Goal: Task Accomplishment & Management: Manage account settings

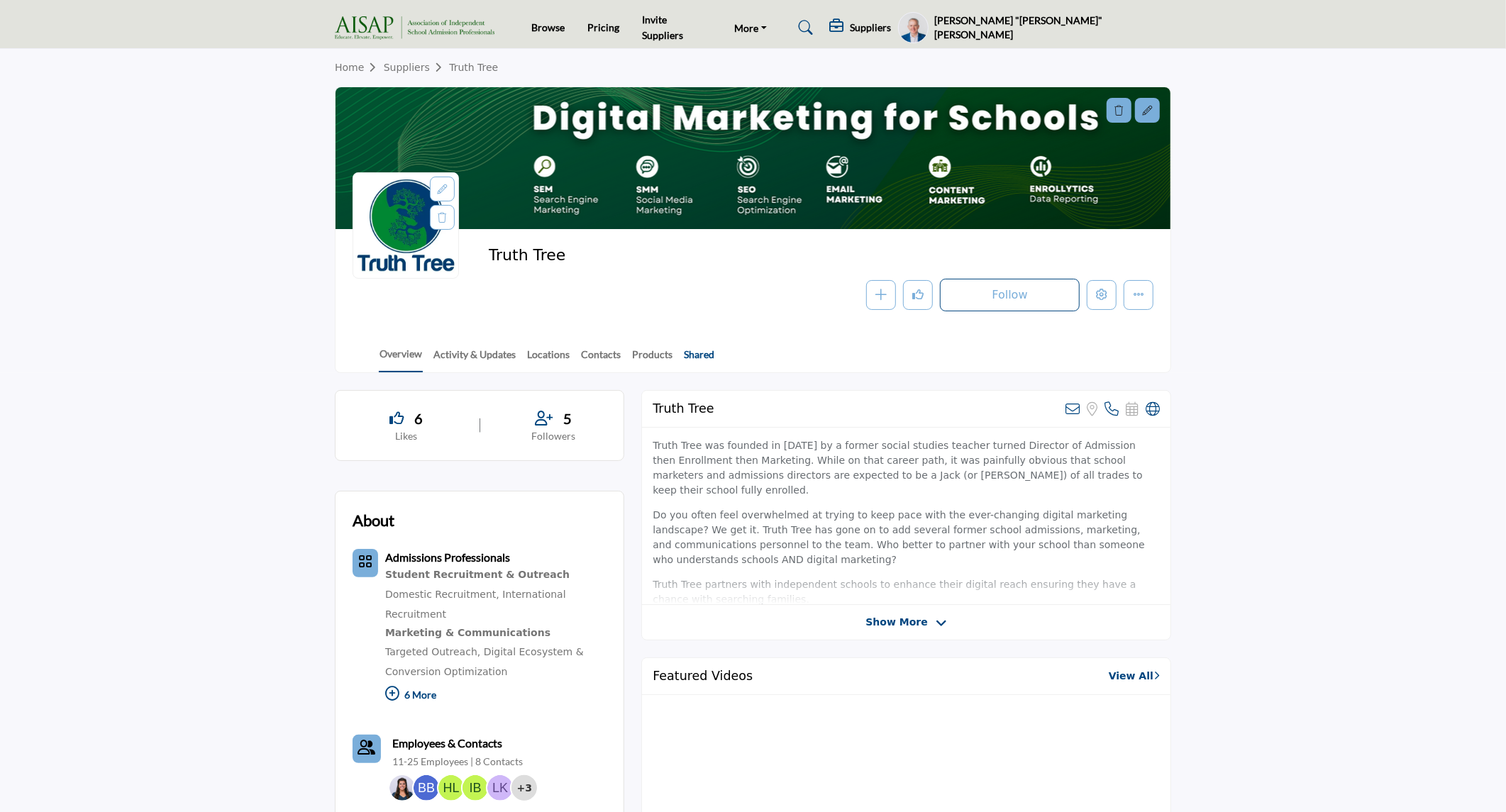
click at [707, 351] on link "Shared" at bounding box center [699, 359] width 32 height 24
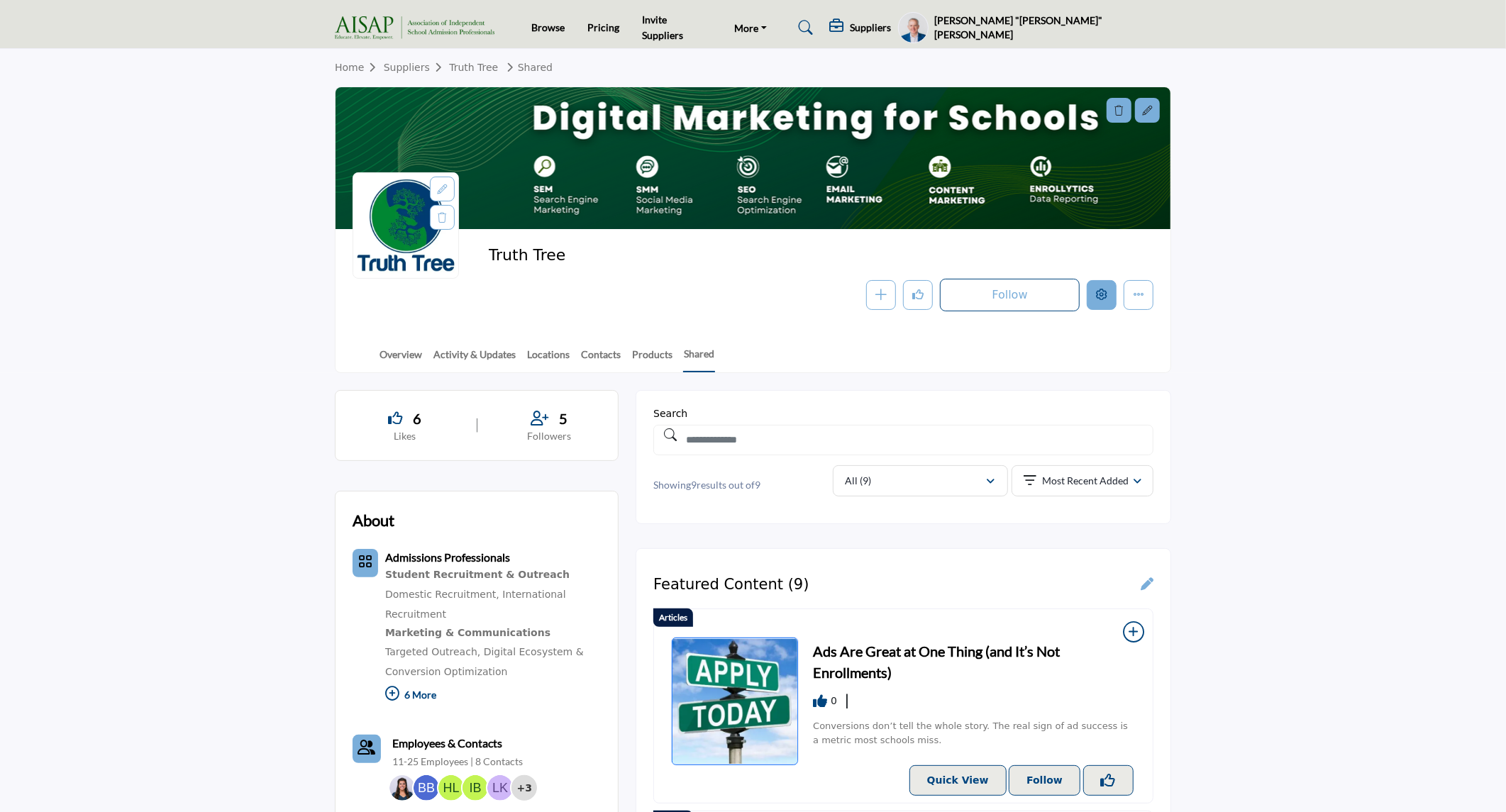
click at [1103, 299] on icon "Edit company" at bounding box center [1102, 294] width 12 height 12
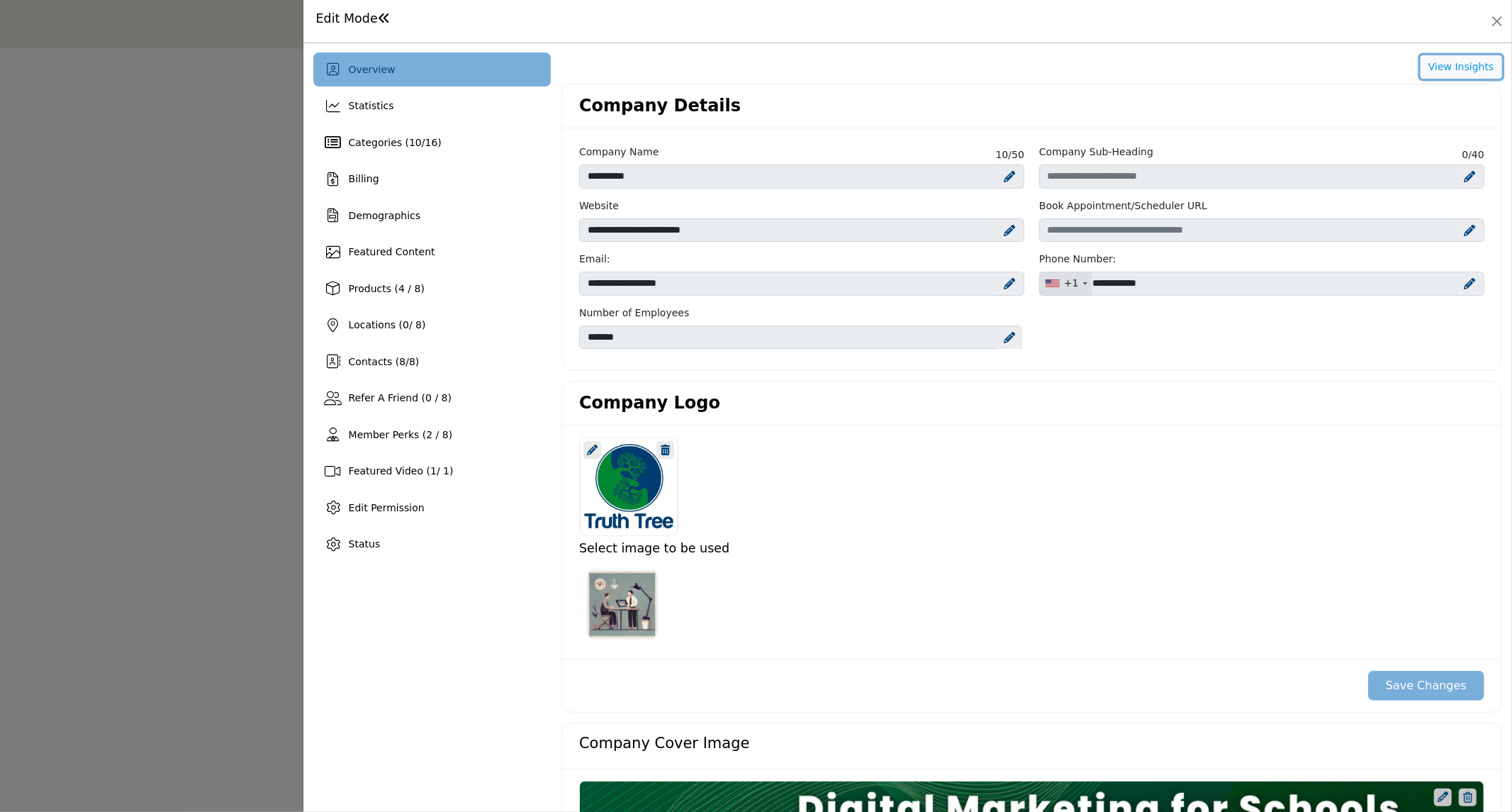
click at [1449, 70] on button "View Insights" at bounding box center [1461, 67] width 81 height 24
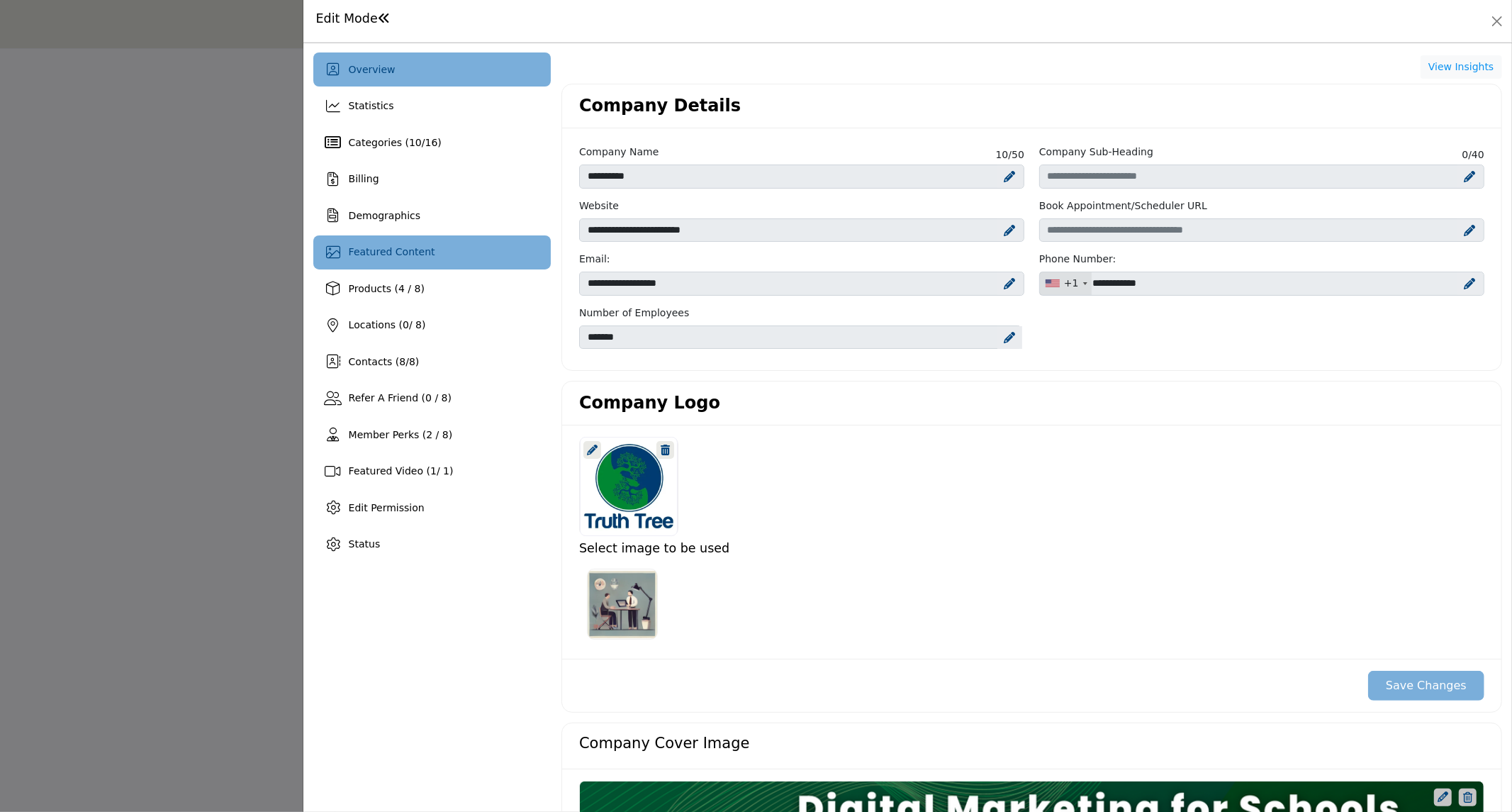
click at [470, 253] on div "Featured Content" at bounding box center [432, 252] width 237 height 34
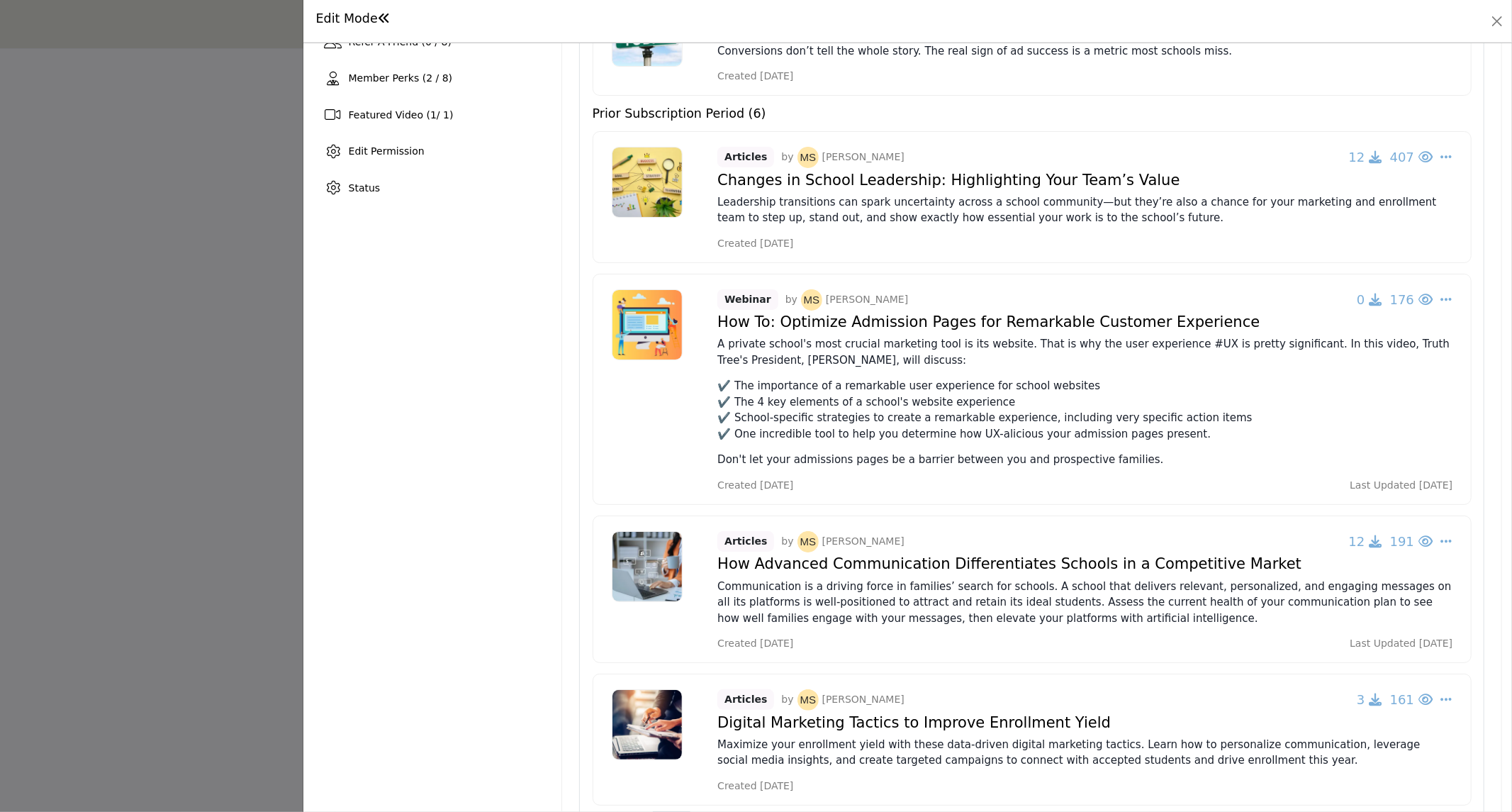
scroll to position [315, 0]
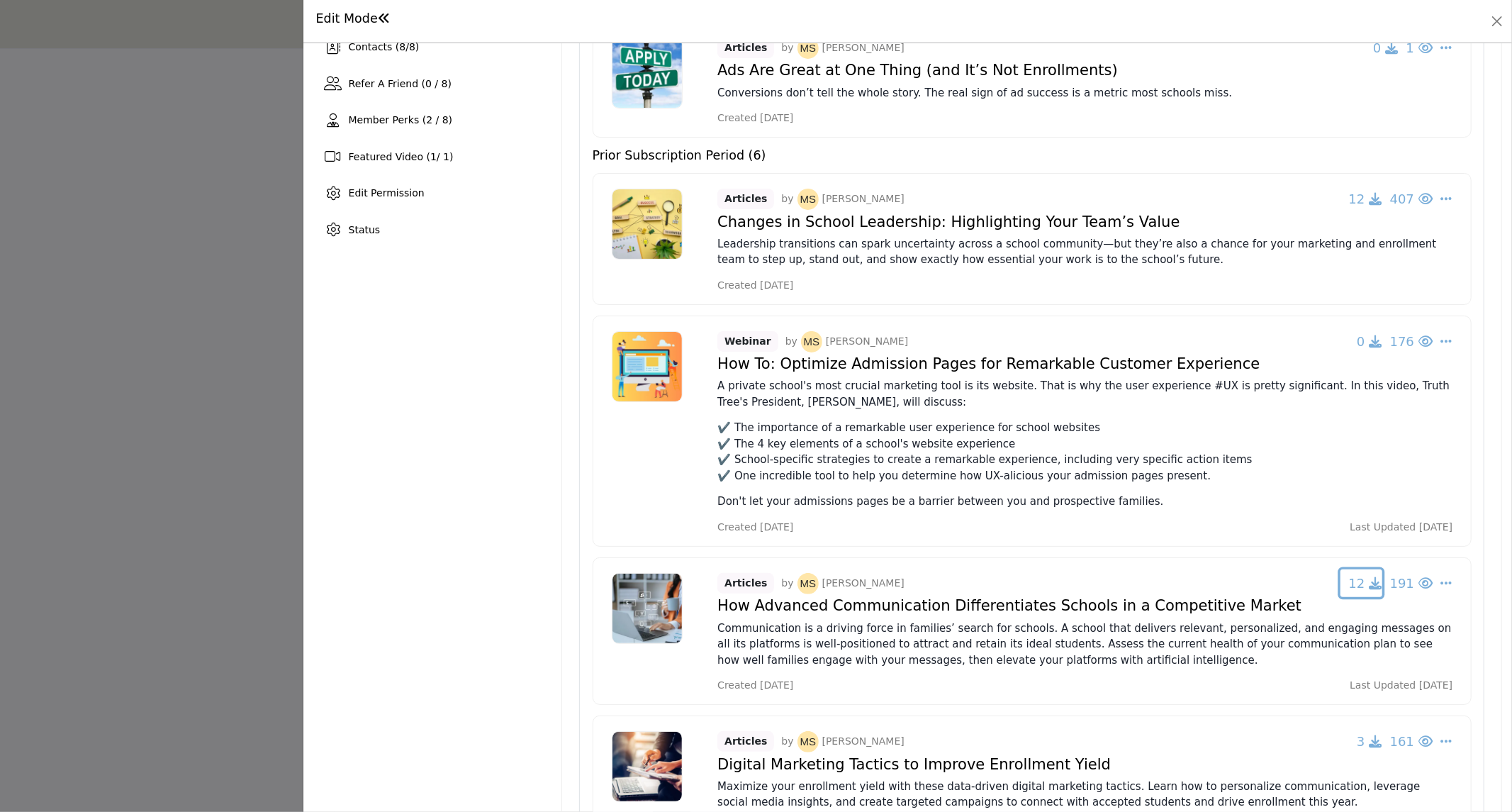
click at [1369, 205] on icon "button" at bounding box center [1375, 199] width 13 height 13
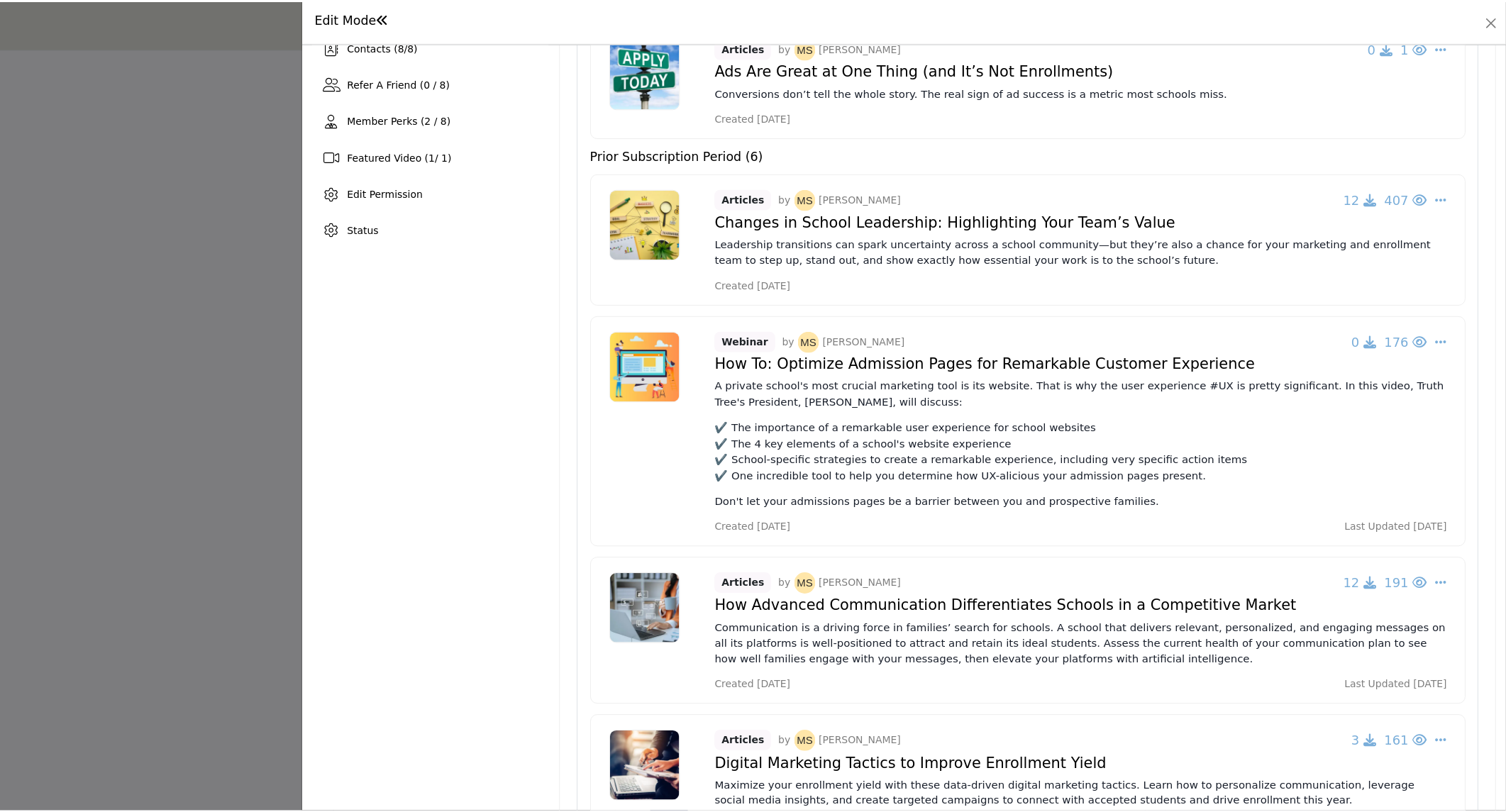
scroll to position [0, 0]
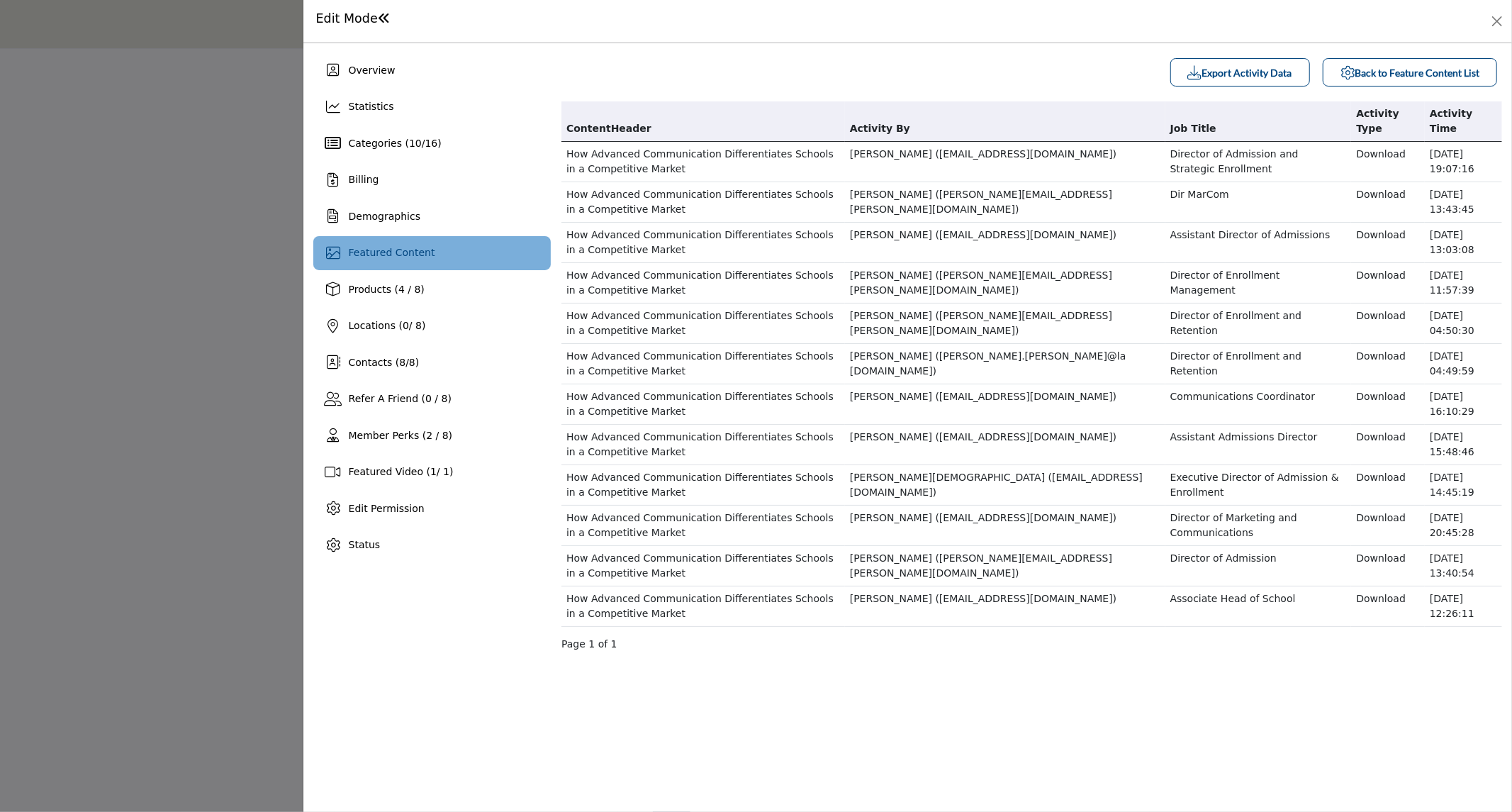
click at [182, 273] on div at bounding box center [756, 406] width 1512 height 812
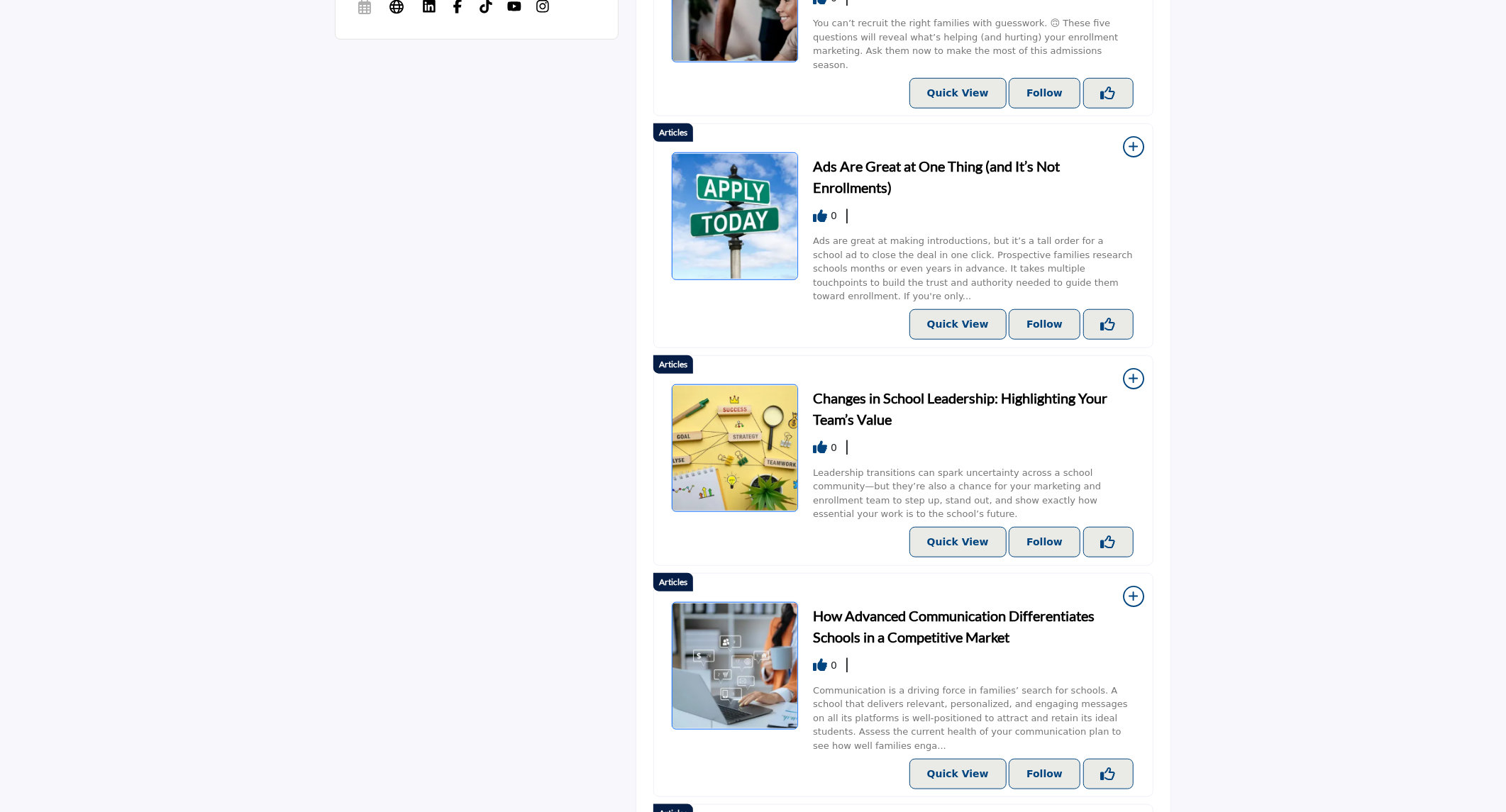
scroll to position [883, 0]
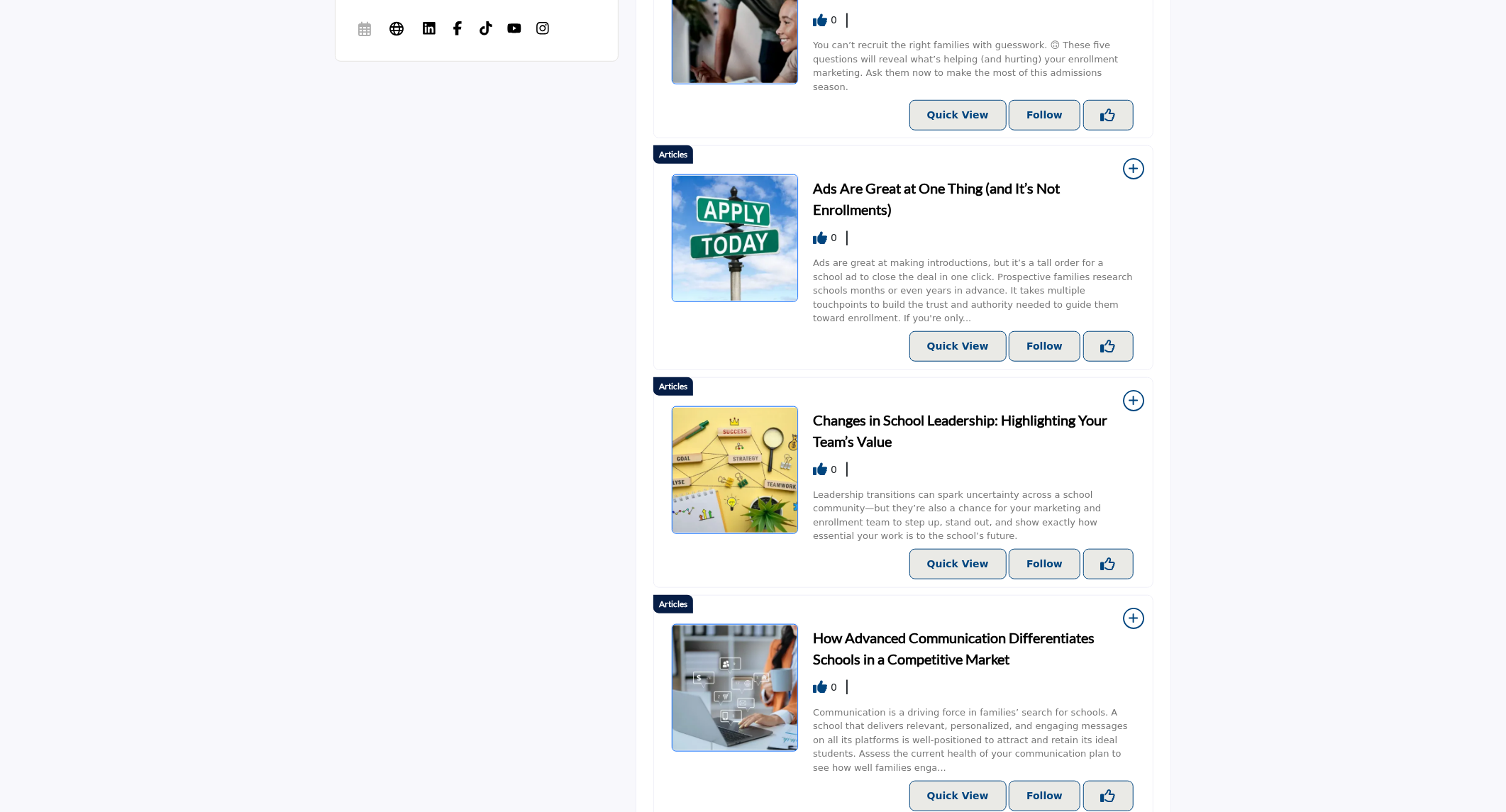
click at [1505, 186] on section "6 Likes 5 Followers About Admissions Professionals , ," at bounding box center [753, 621] width 1506 height 2260
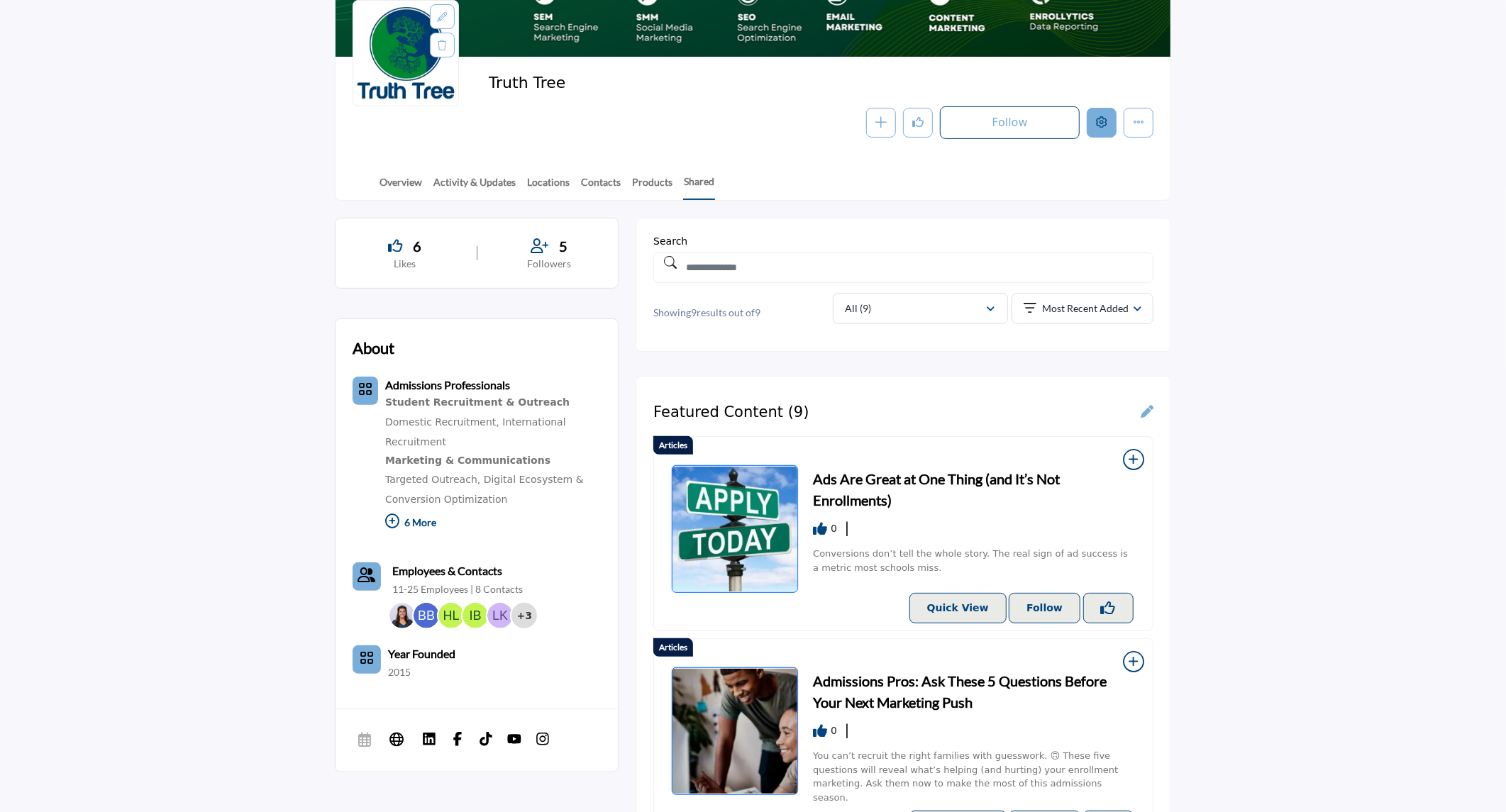
click at [1098, 120] on icon "Edit company" at bounding box center [1102, 122] width 12 height 12
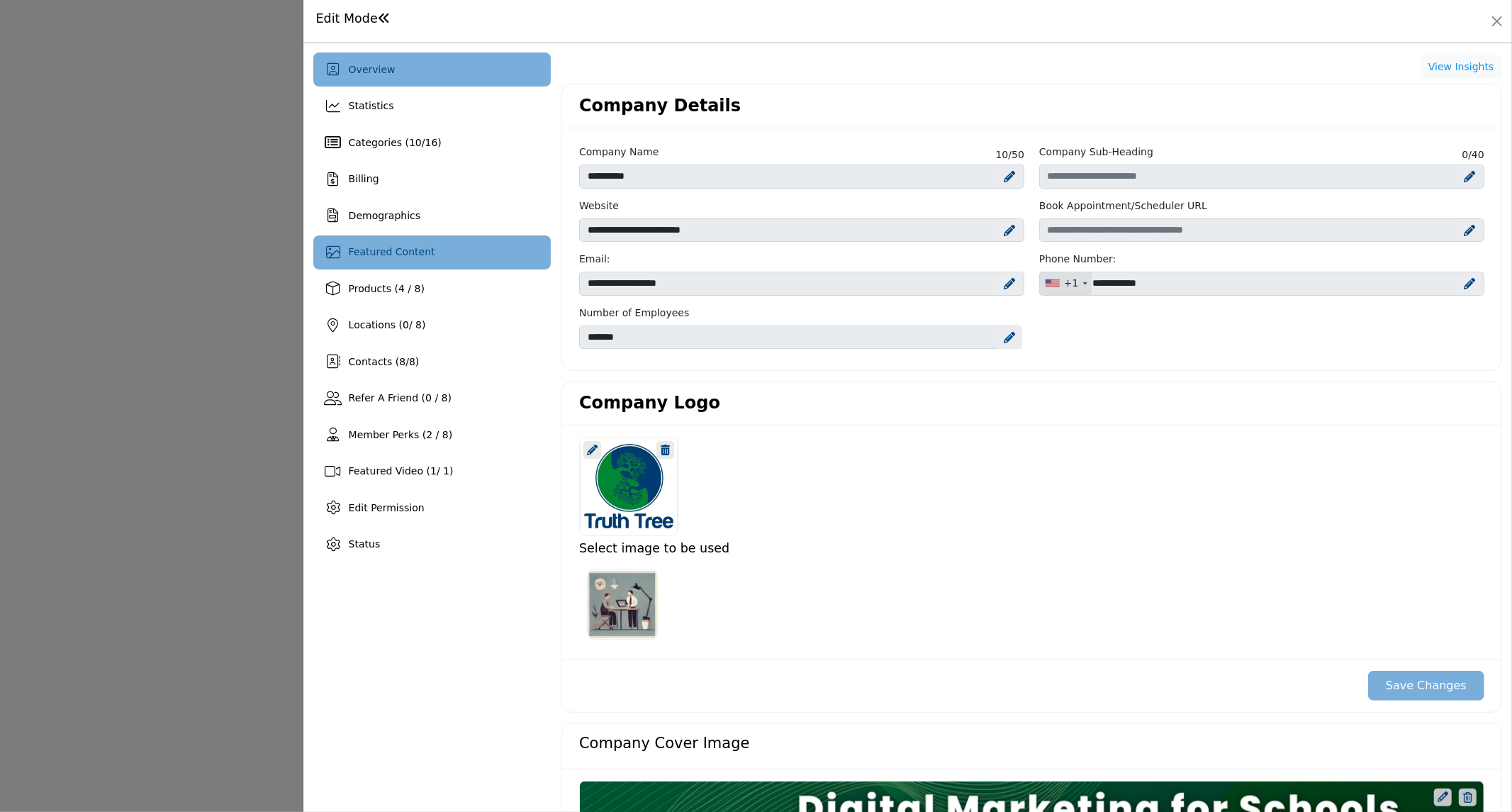
click at [438, 242] on div "Featured Content" at bounding box center [432, 252] width 237 height 34
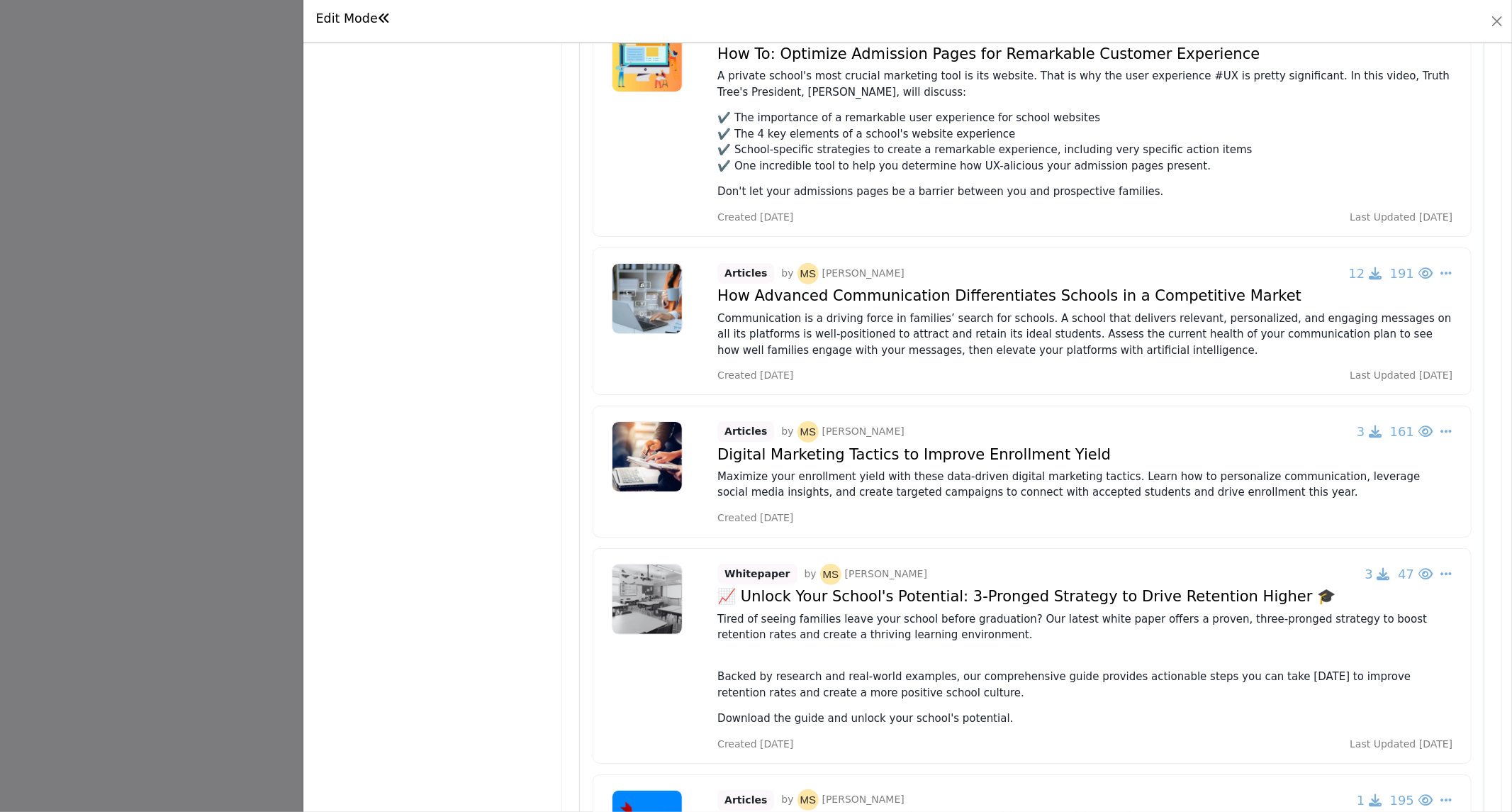
scroll to position [630, 0]
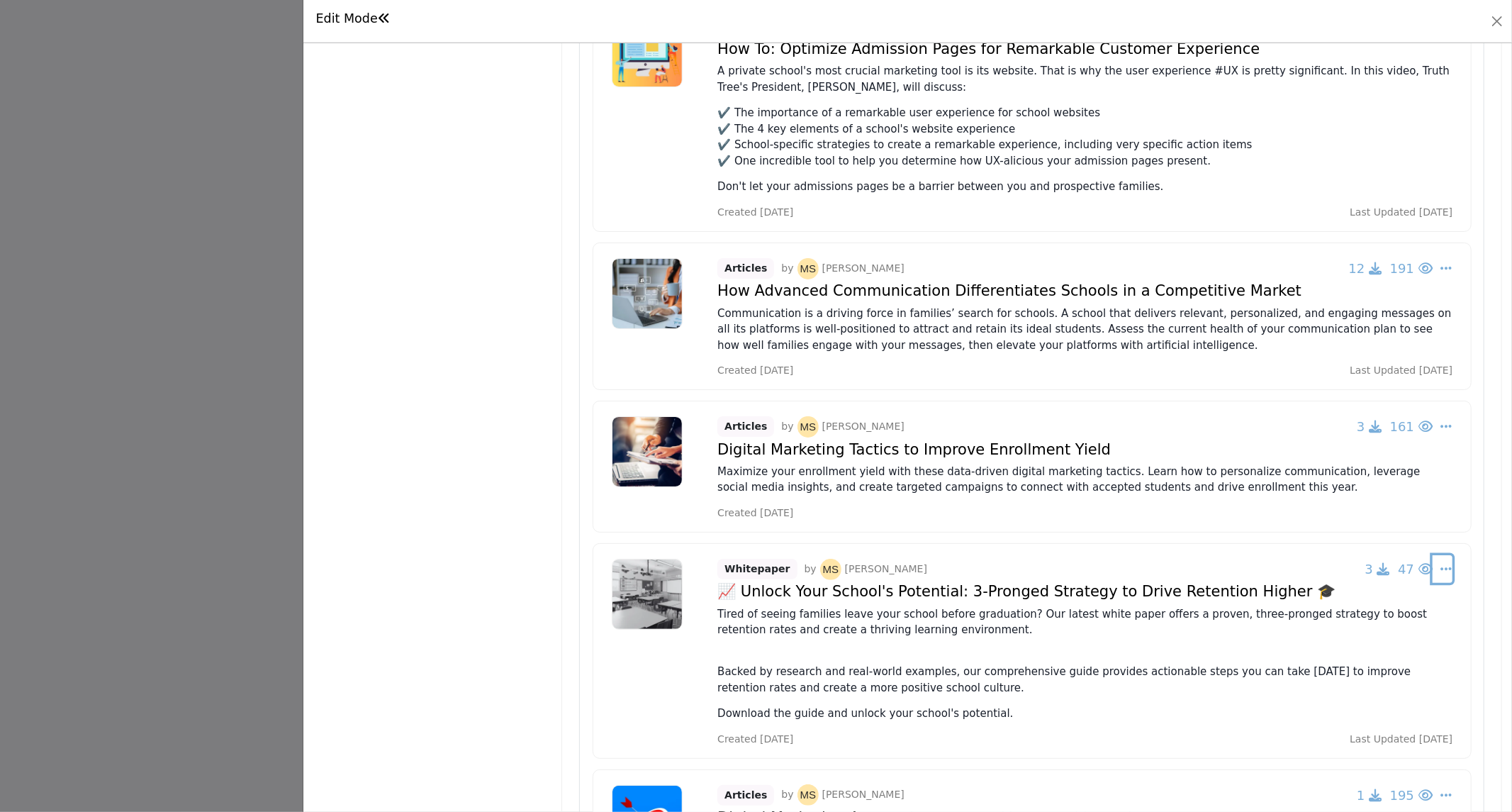
click at [1314, 711] on link "Edit" at bounding box center [1346, 705] width 168 height 25
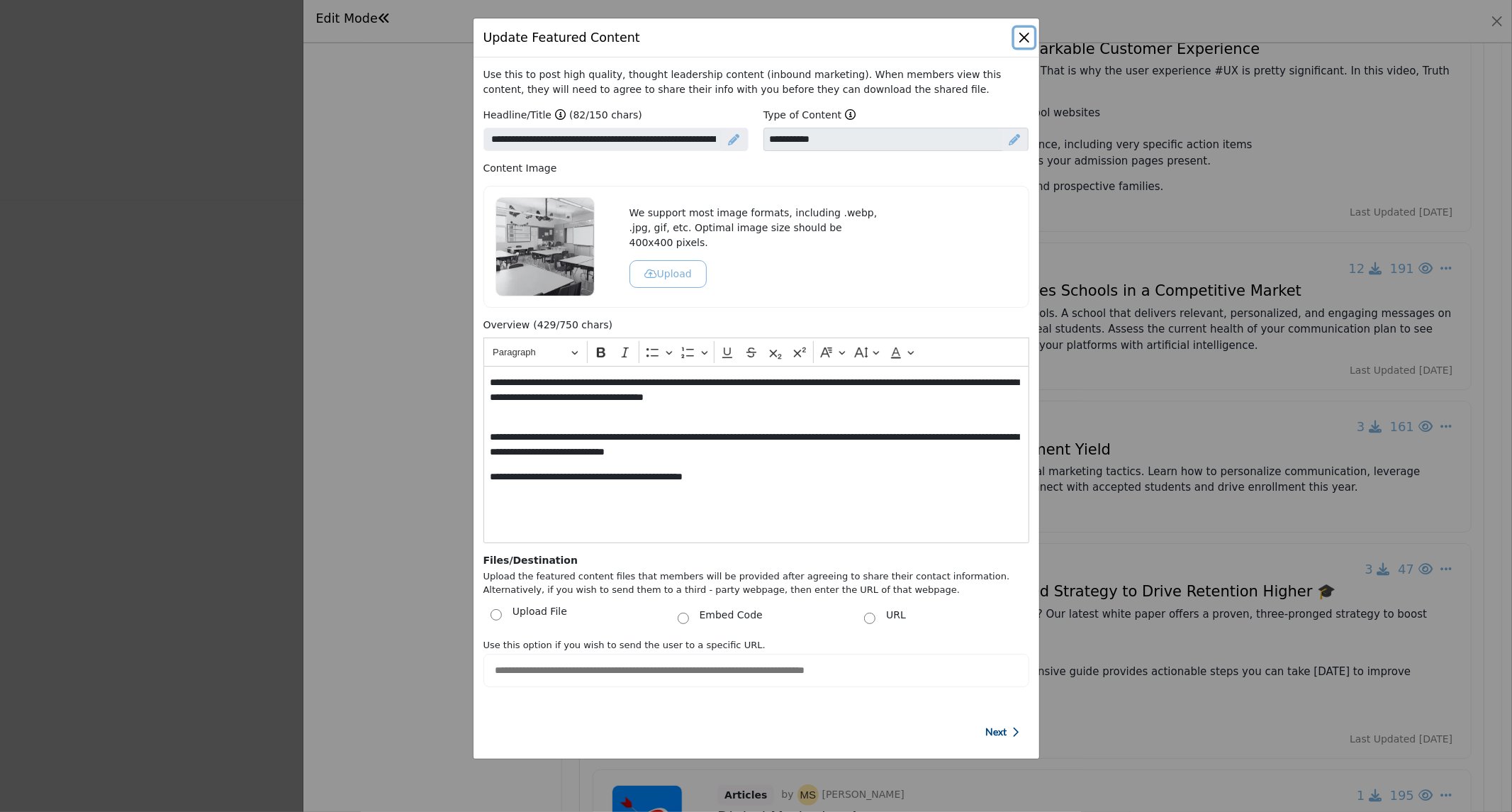
click at [1021, 37] on button "Close" at bounding box center [1024, 37] width 20 height 20
select select
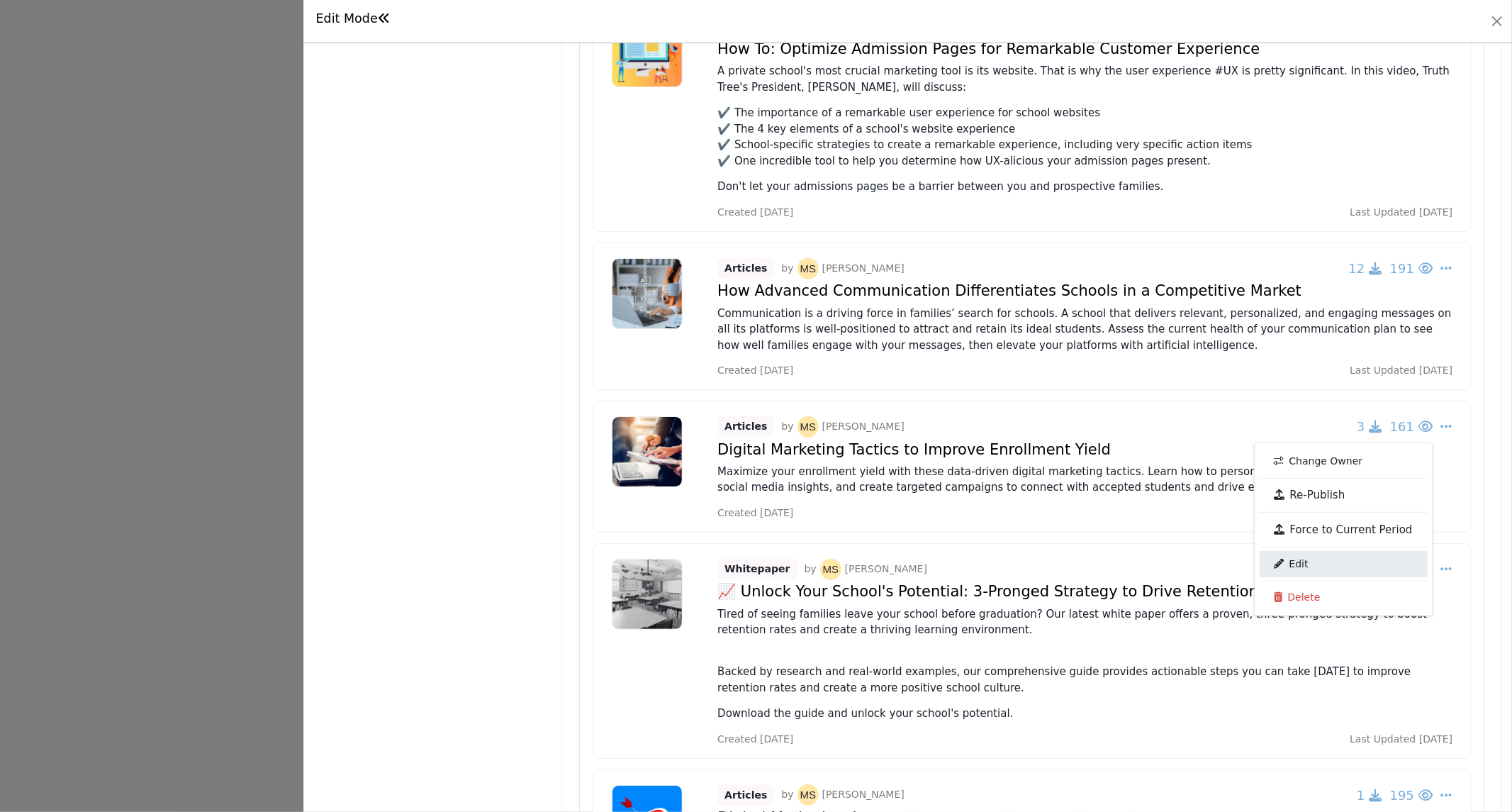
click at [1306, 564] on link "Edit" at bounding box center [1343, 563] width 168 height 25
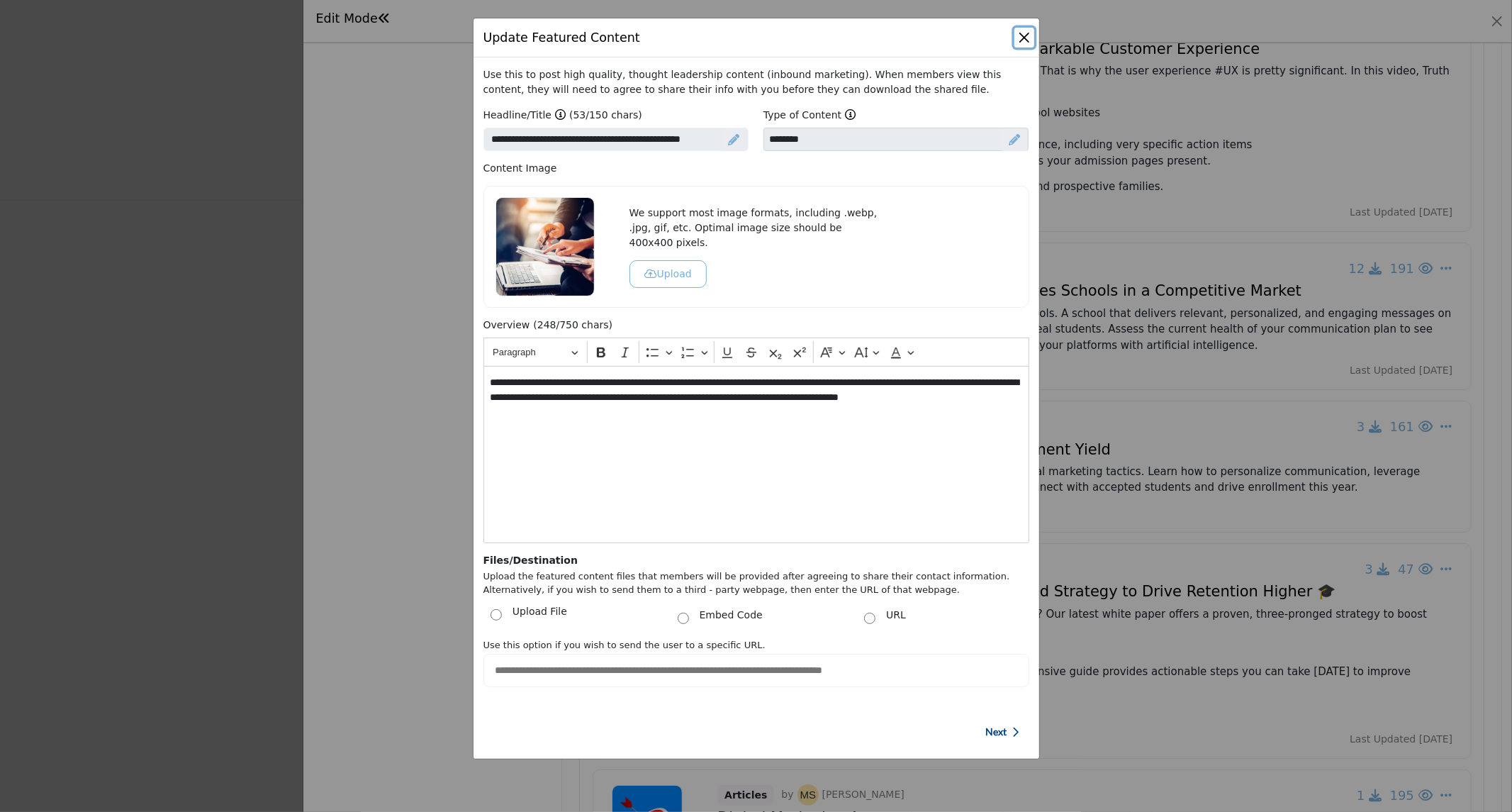
click at [1025, 40] on button "Close" at bounding box center [1024, 37] width 20 height 20
select select
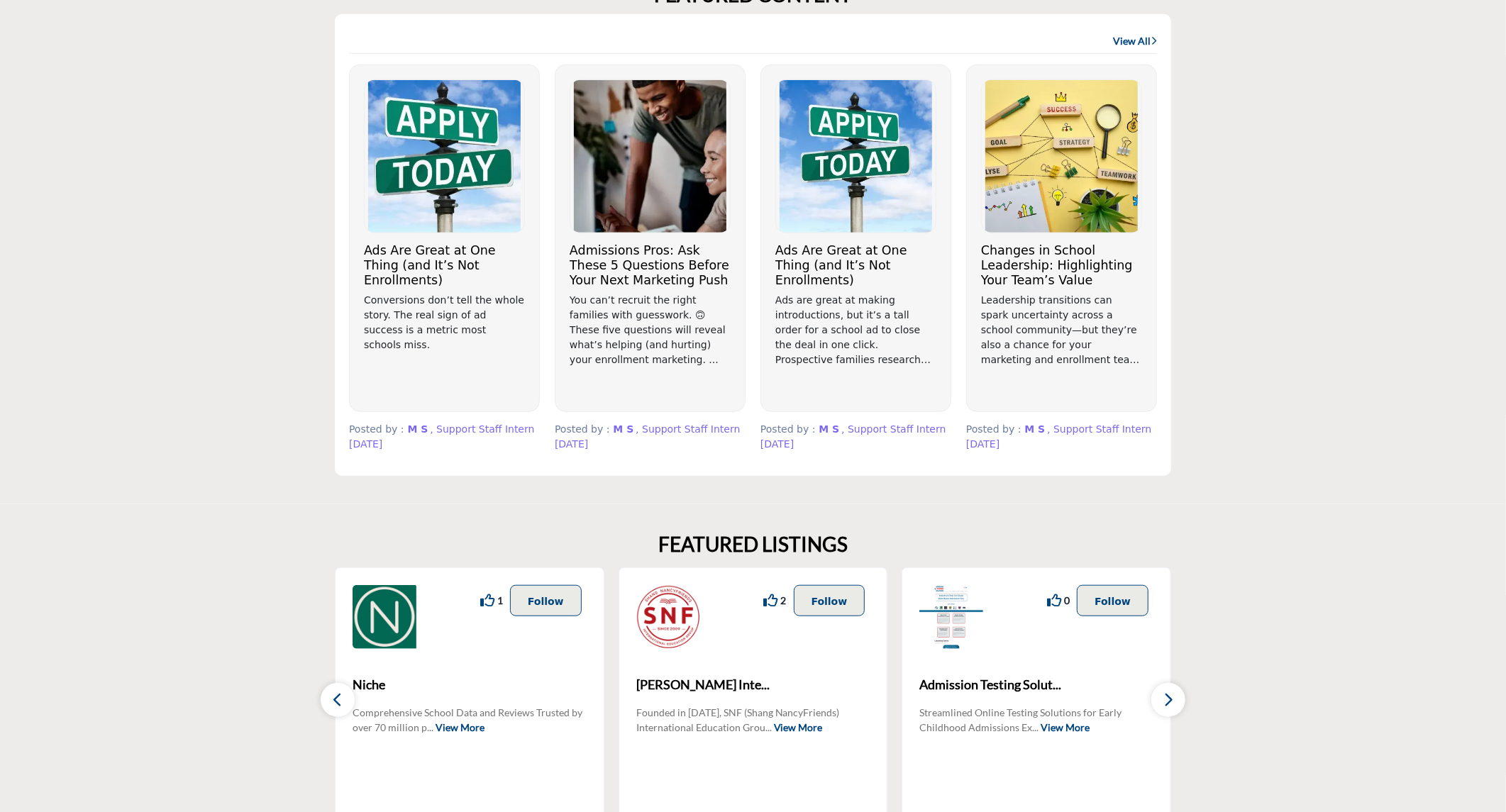
scroll to position [803, 0]
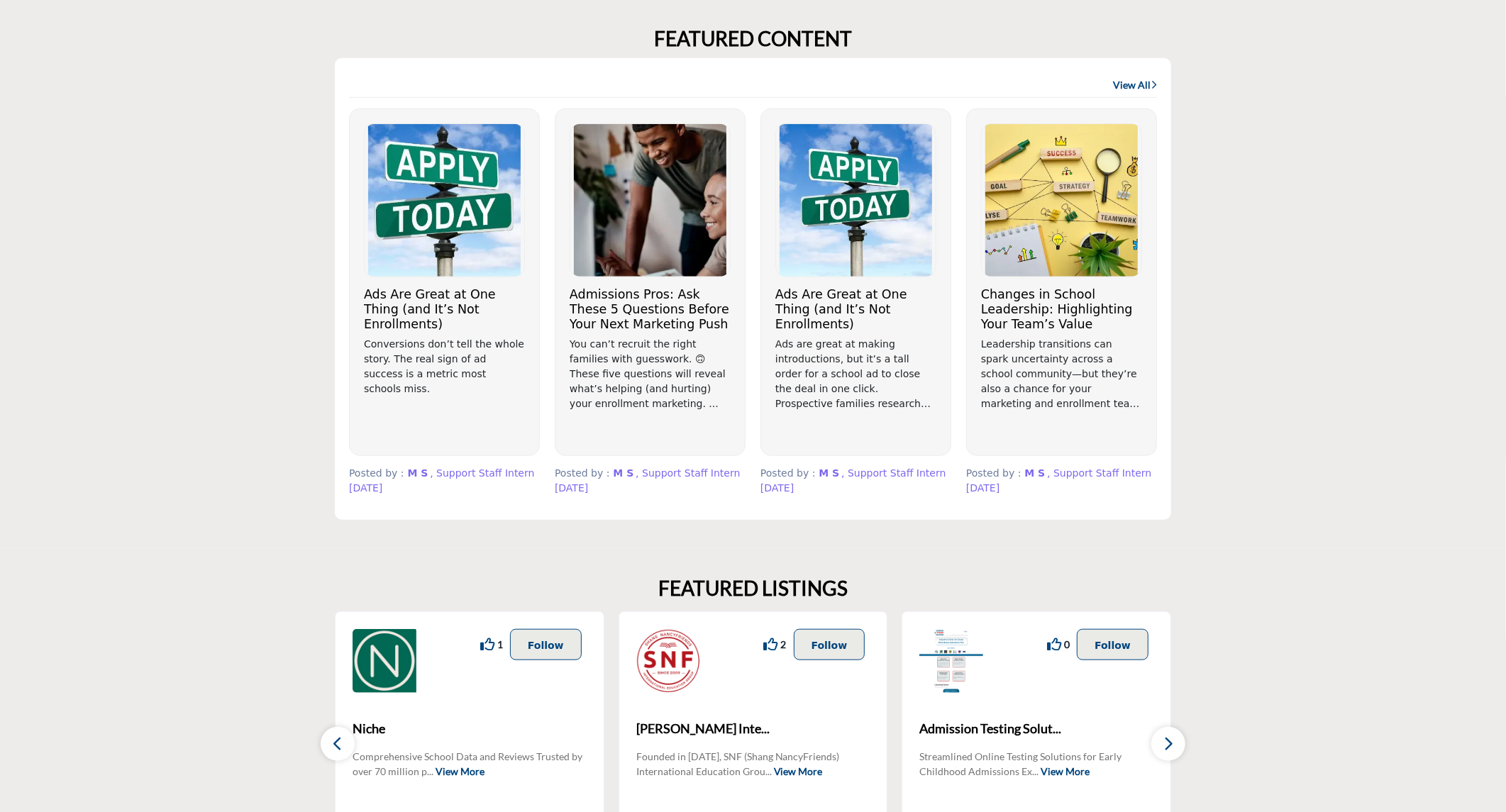
click at [624, 302] on h3 "Admissions Pros: Ask These 5 Questions Before Your Next Marketing Push" at bounding box center [650, 310] width 161 height 45
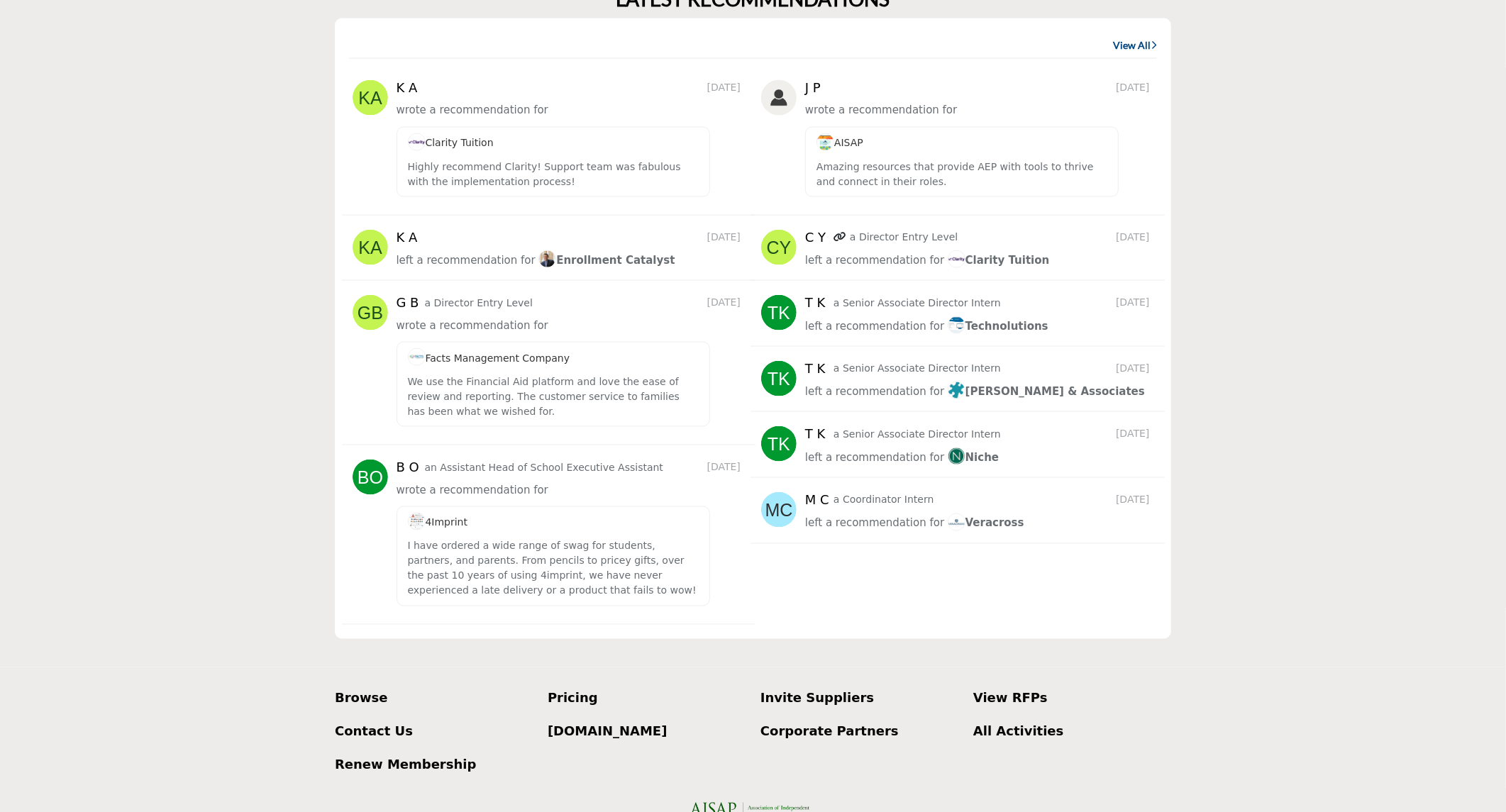
scroll to position [1826, 0]
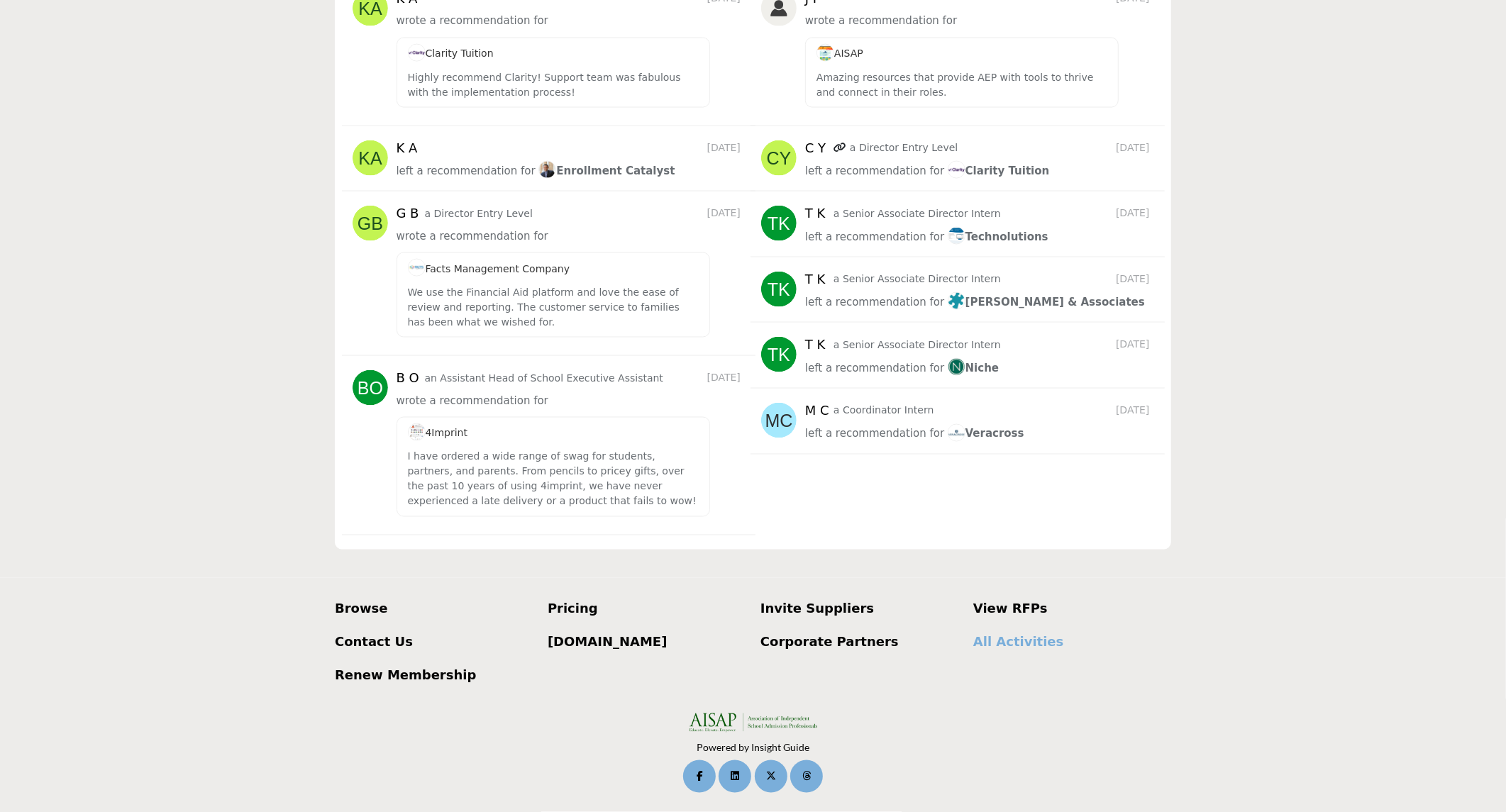
click at [1010, 639] on p "All Activities" at bounding box center [1072, 641] width 198 height 19
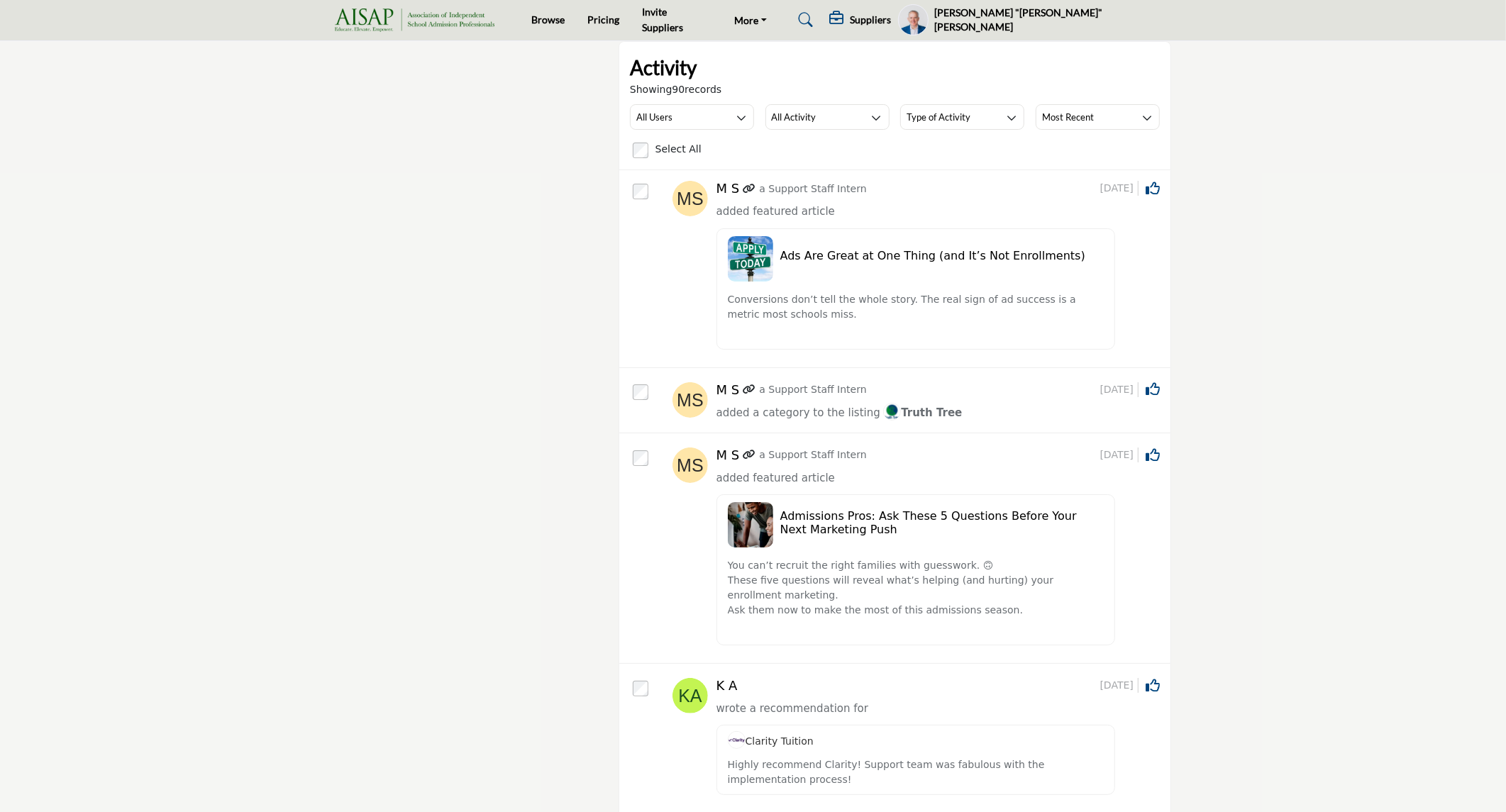
scroll to position [14, 0]
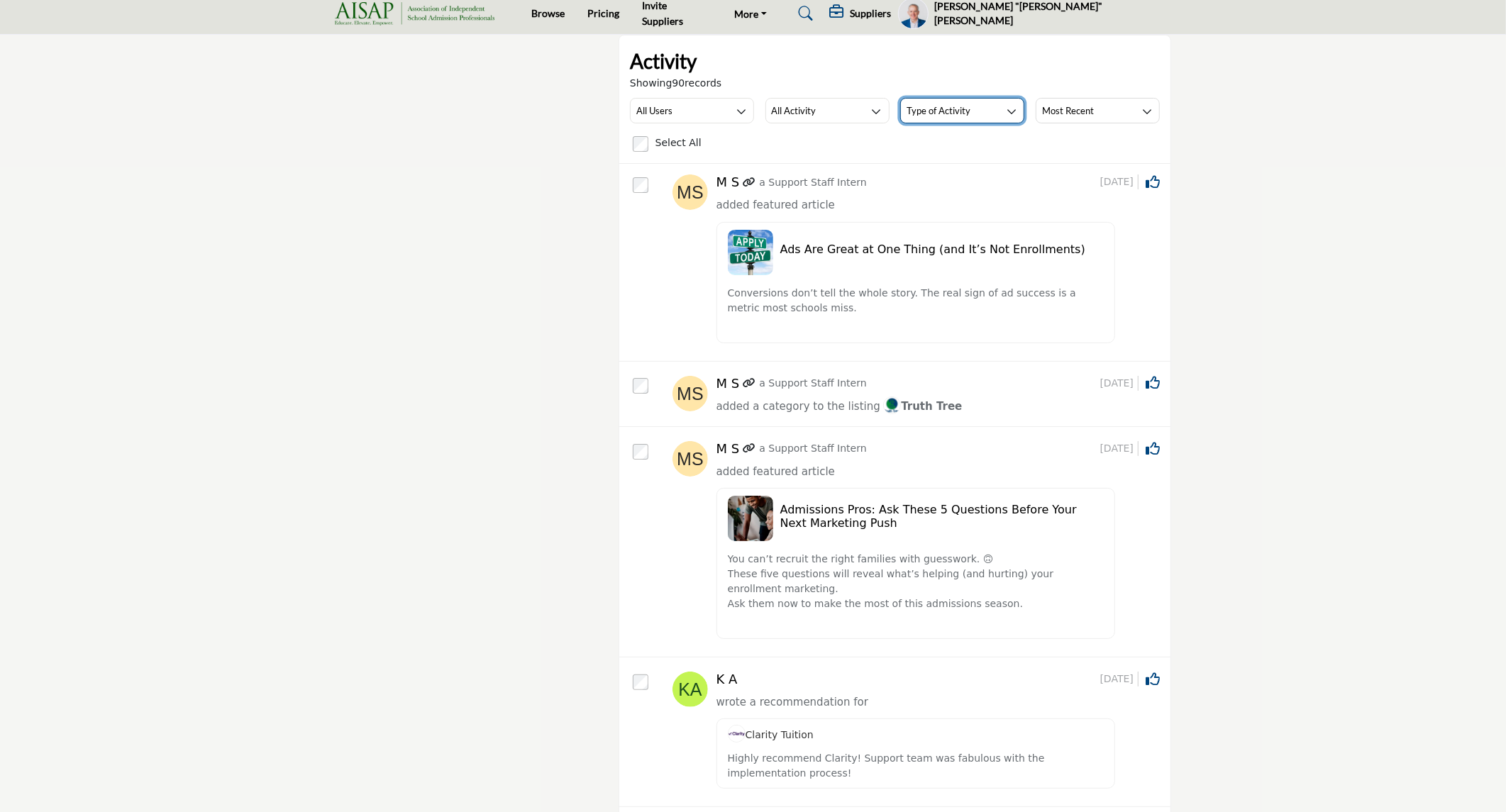
click at [974, 110] on button "Type of Activity" at bounding box center [962, 110] width 124 height 25
click at [792, 103] on div "All Activity" at bounding box center [794, 111] width 45 height 17
click at [814, 232] on span "Featured Content" at bounding box center [823, 240] width 112 height 20
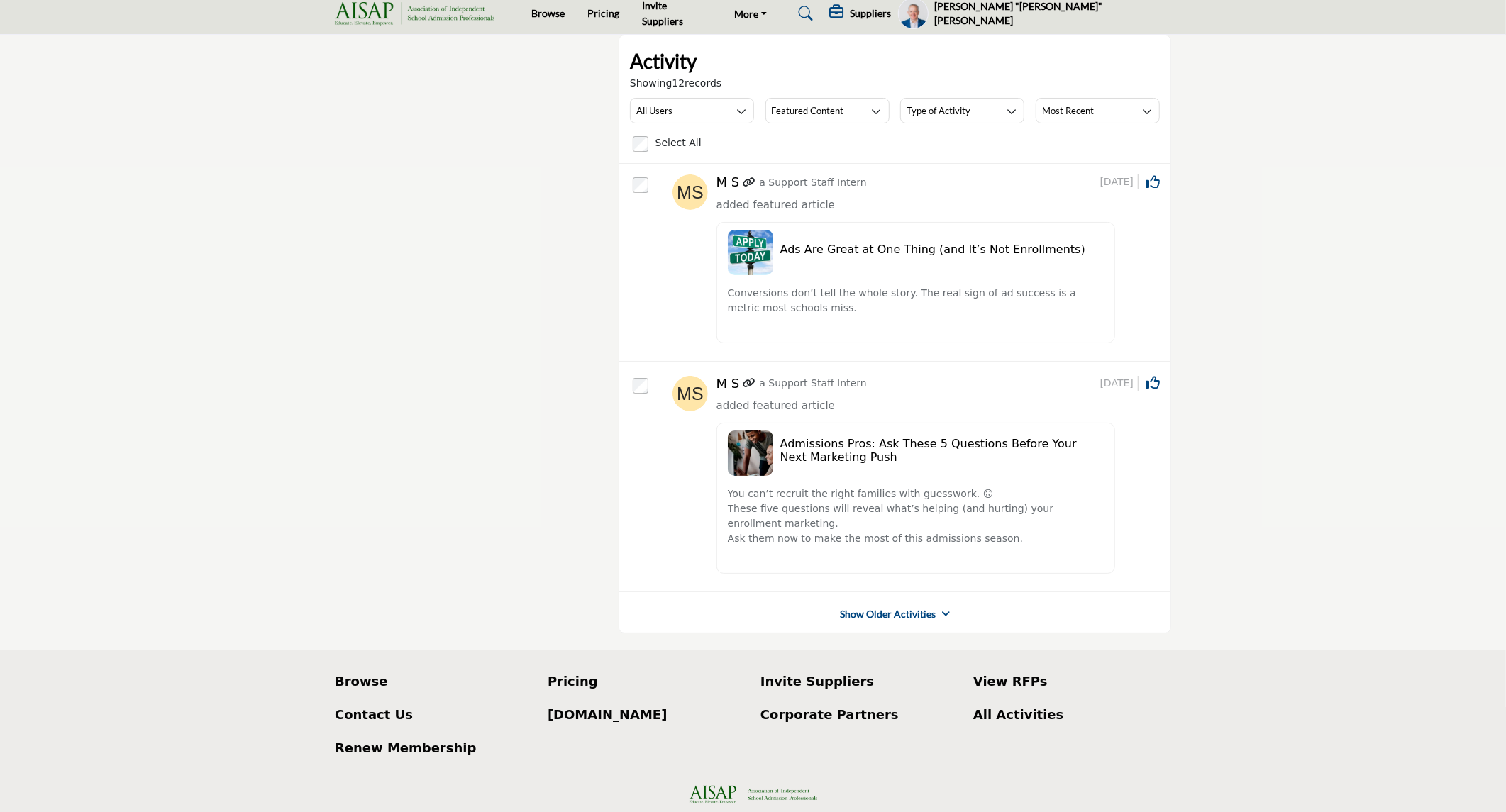
click at [923, 611] on link "Show Older Activities" at bounding box center [887, 614] width 96 height 14
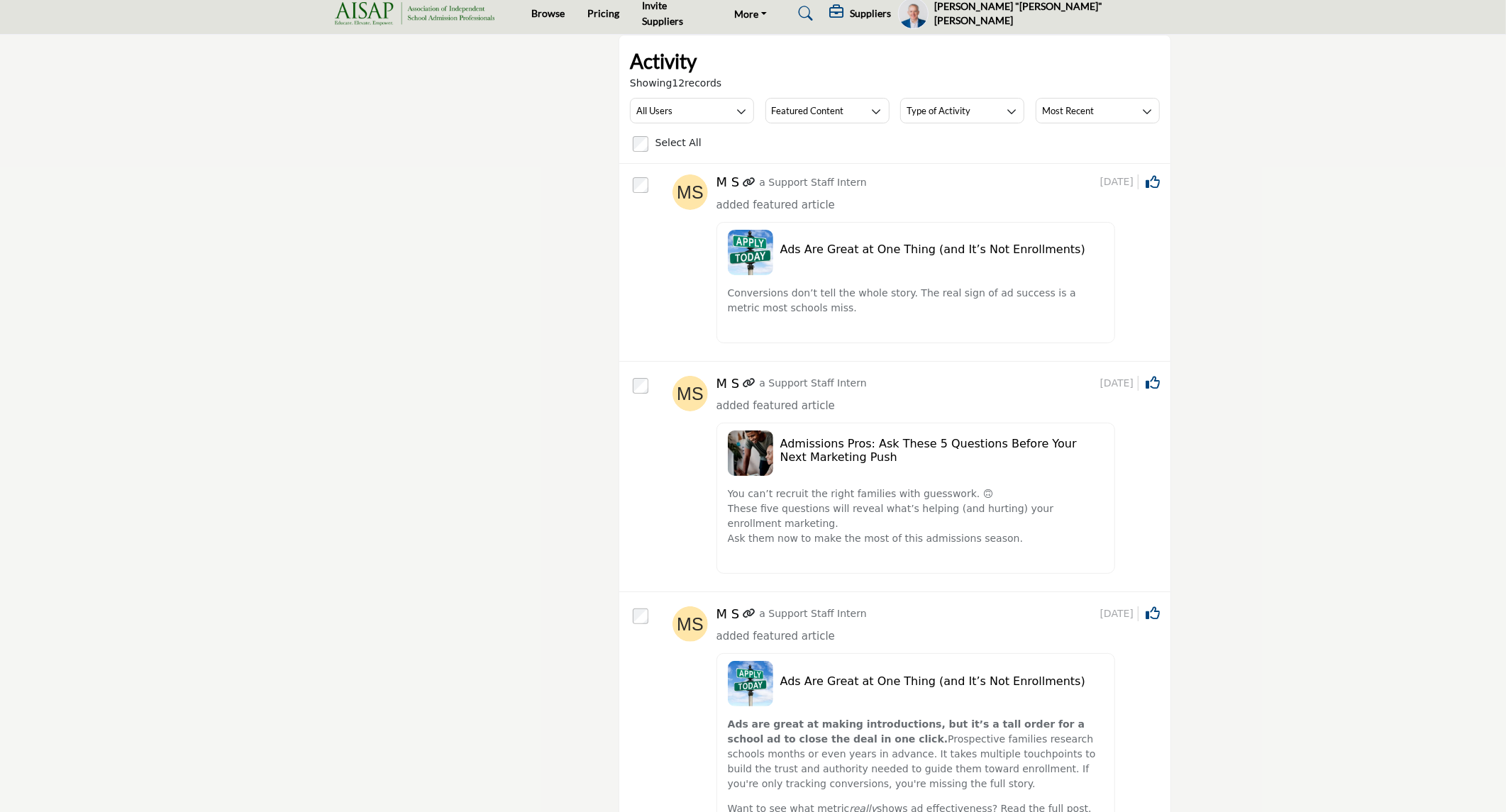
click at [819, 682] on h5 "Ads Are Great at One Thing (and It’s Not Enrollments)" at bounding box center [942, 681] width 324 height 14
click at [853, 248] on h5 "Ads Are Great at One Thing (and It’s Not Enrollments)" at bounding box center [942, 249] width 324 height 14
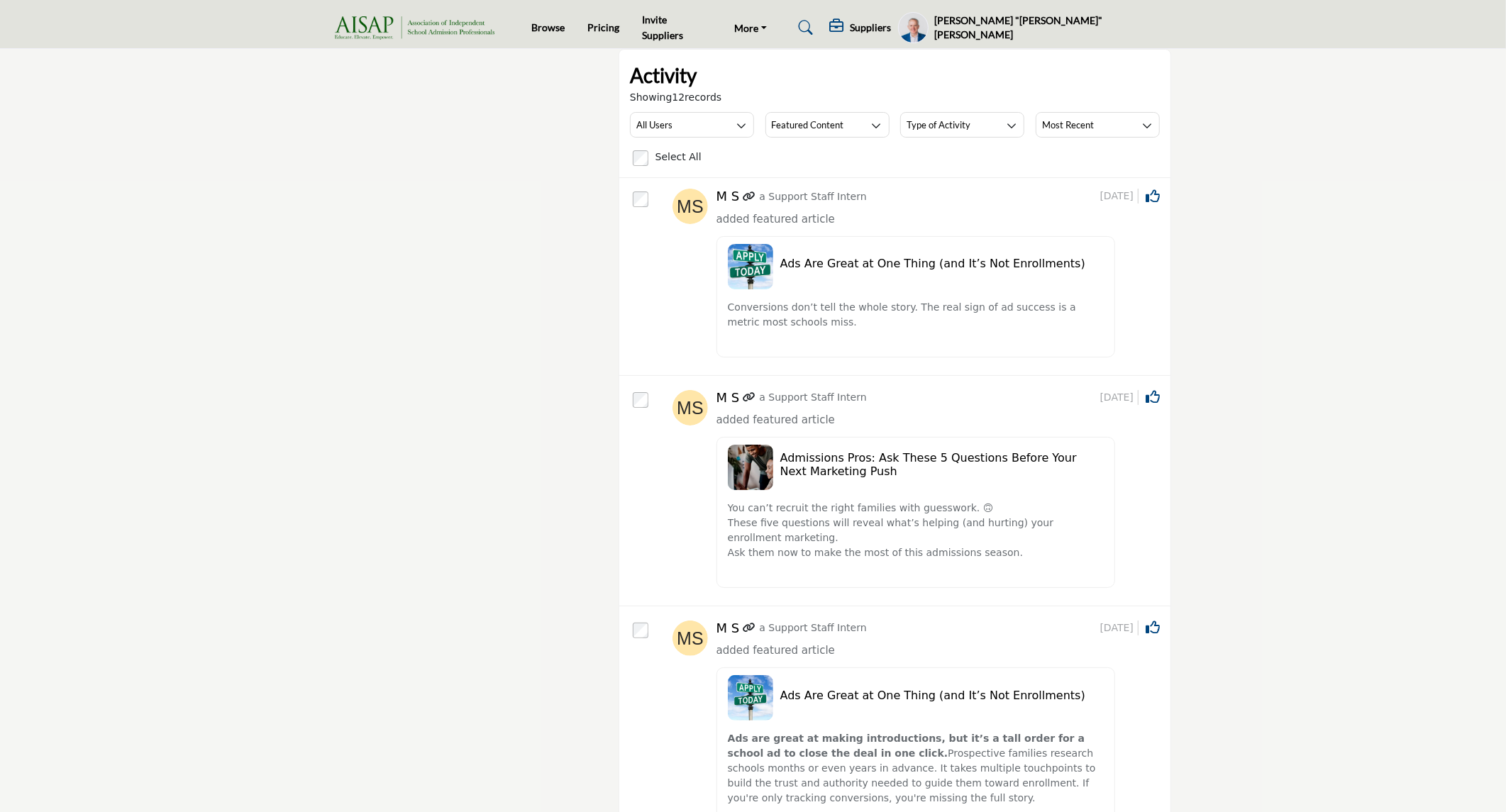
click at [1141, 28] on h5 "[PERSON_NAME] "[PERSON_NAME]" [PERSON_NAME]" at bounding box center [1052, 27] width 237 height 27
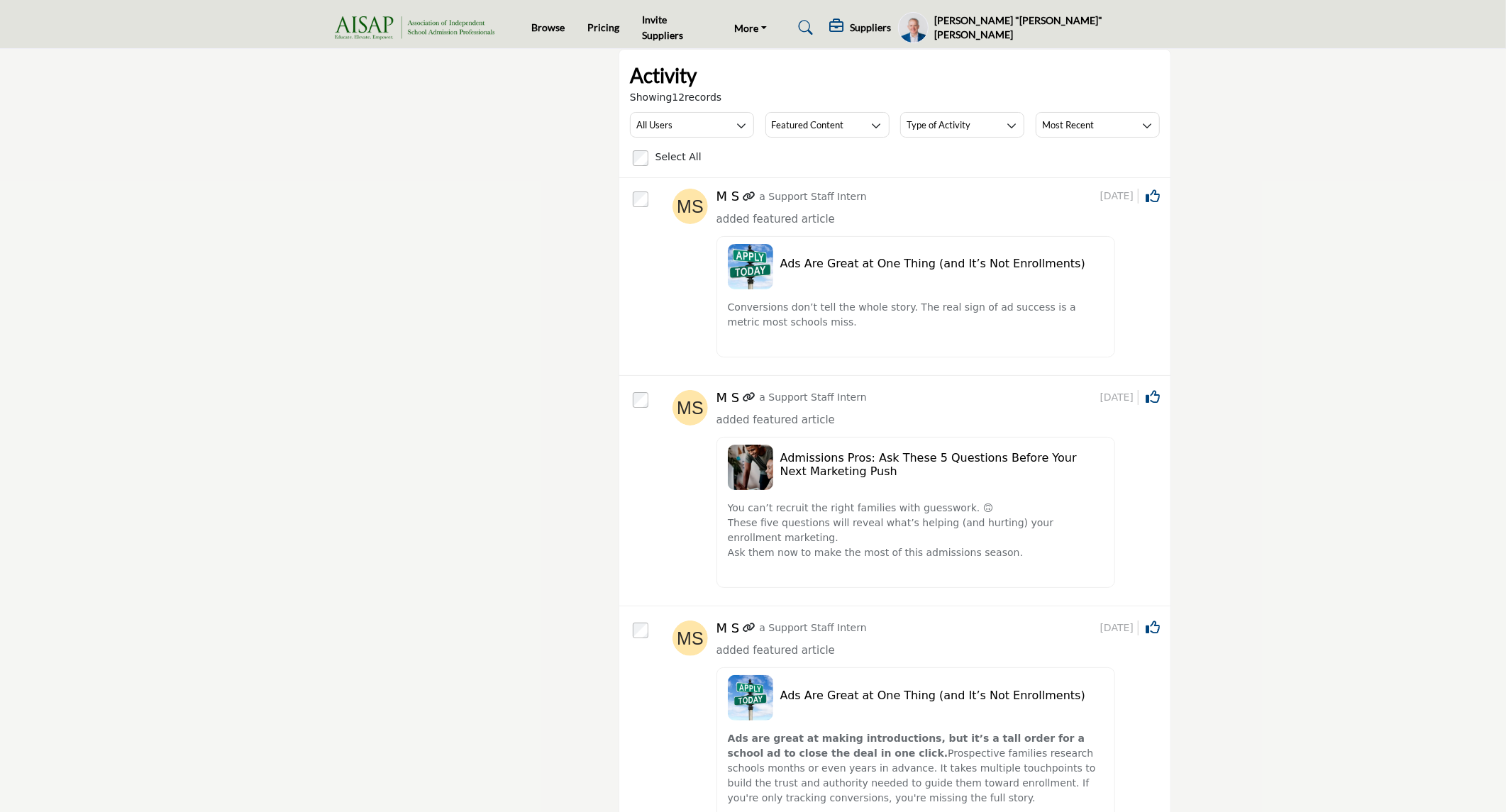
click at [898, 691] on h5 "Ads Are Great at One Thing (and It’s Not Enrollments)" at bounding box center [942, 695] width 324 height 14
click at [740, 122] on icon "button" at bounding box center [741, 125] width 10 height 10
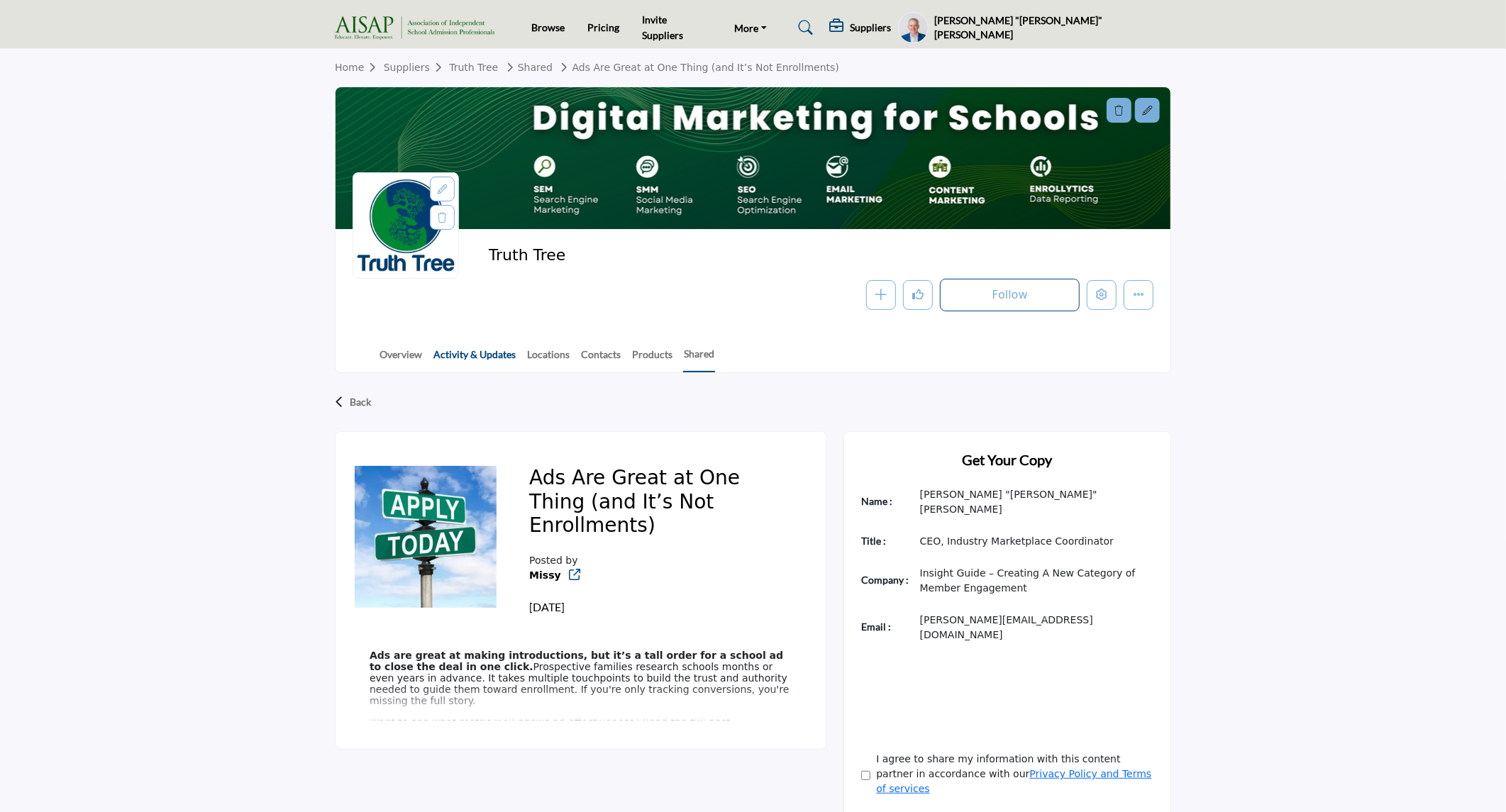
click at [460, 355] on link "Activity & Updates" at bounding box center [475, 359] width 84 height 24
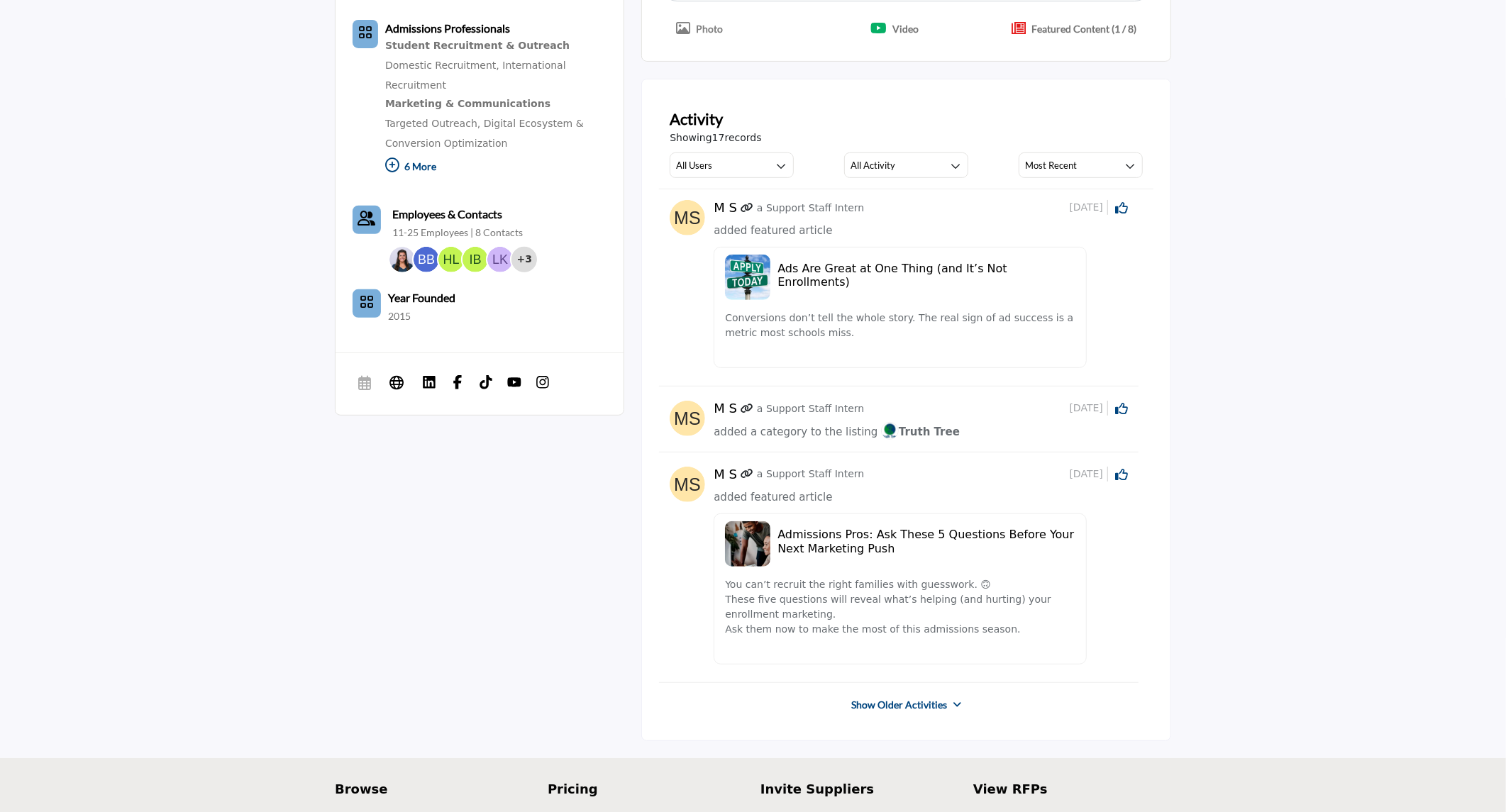
scroll to position [450, 0]
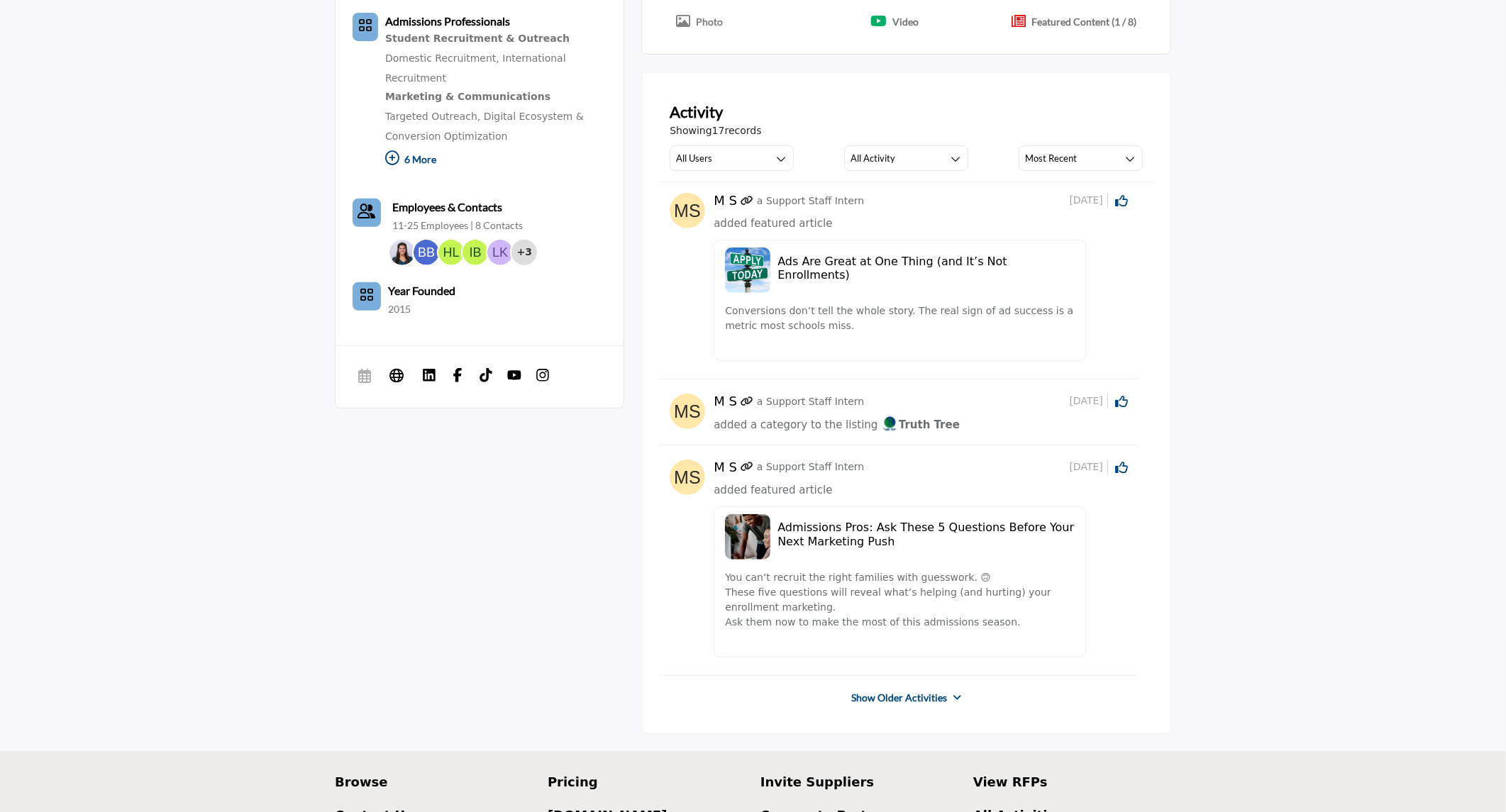
click at [915, 703] on link "Show Older Activities" at bounding box center [899, 698] width 96 height 14
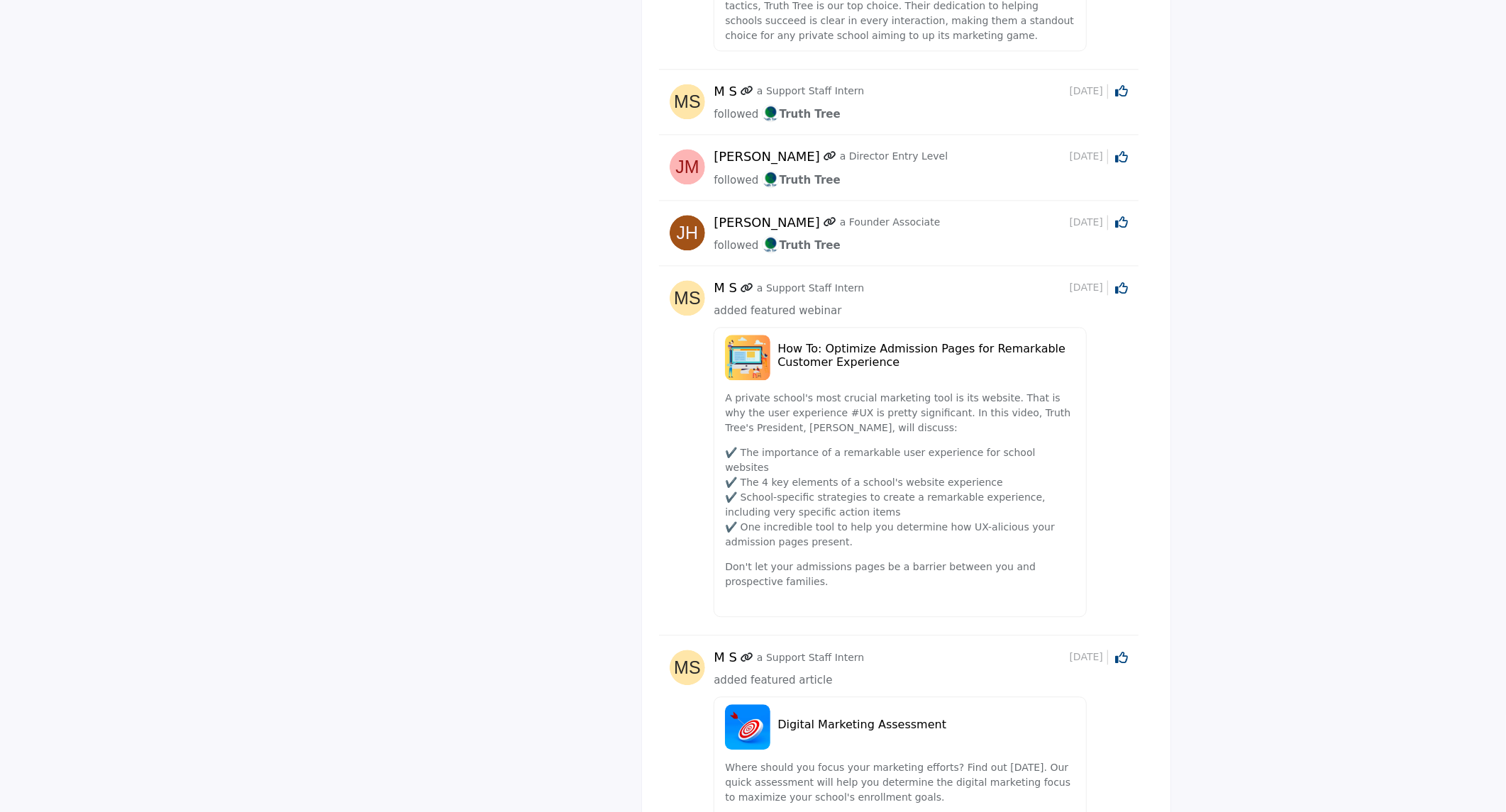
scroll to position [2715, 0]
